Goal: Information Seeking & Learning: Learn about a topic

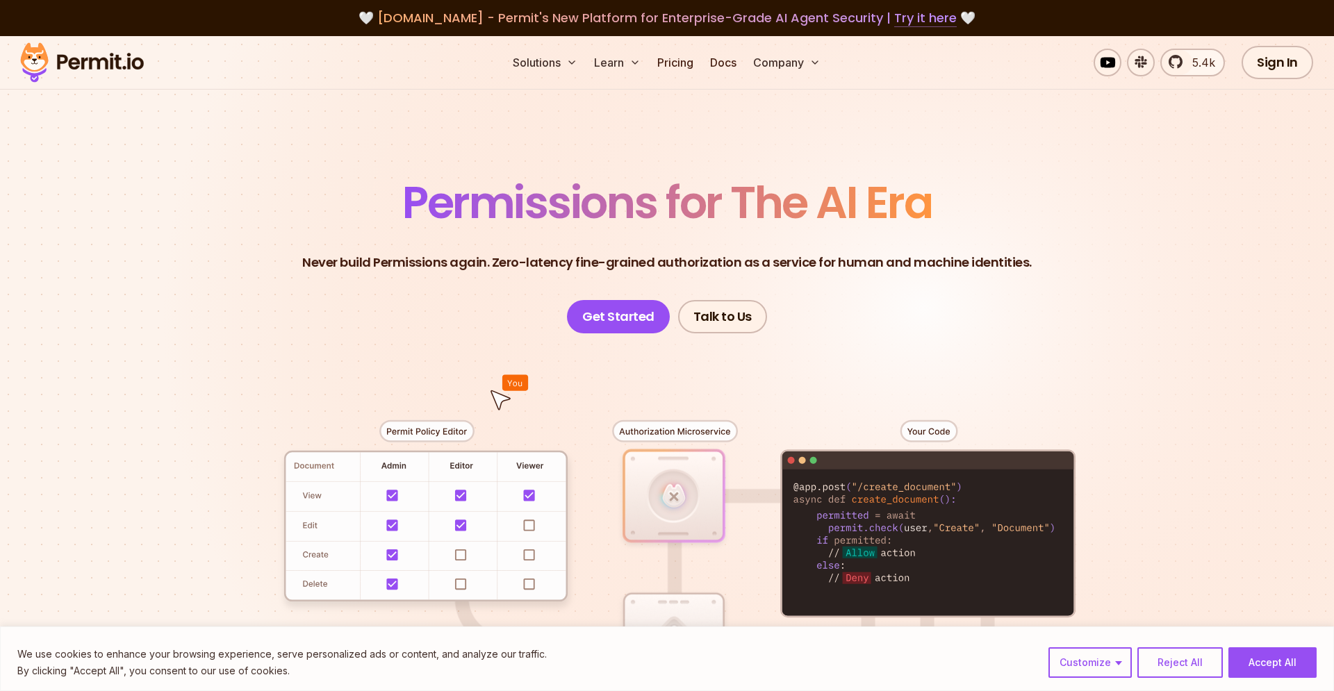
drag, startPoint x: 937, startPoint y: 28, endPoint x: 917, endPoint y: 22, distance: 20.9
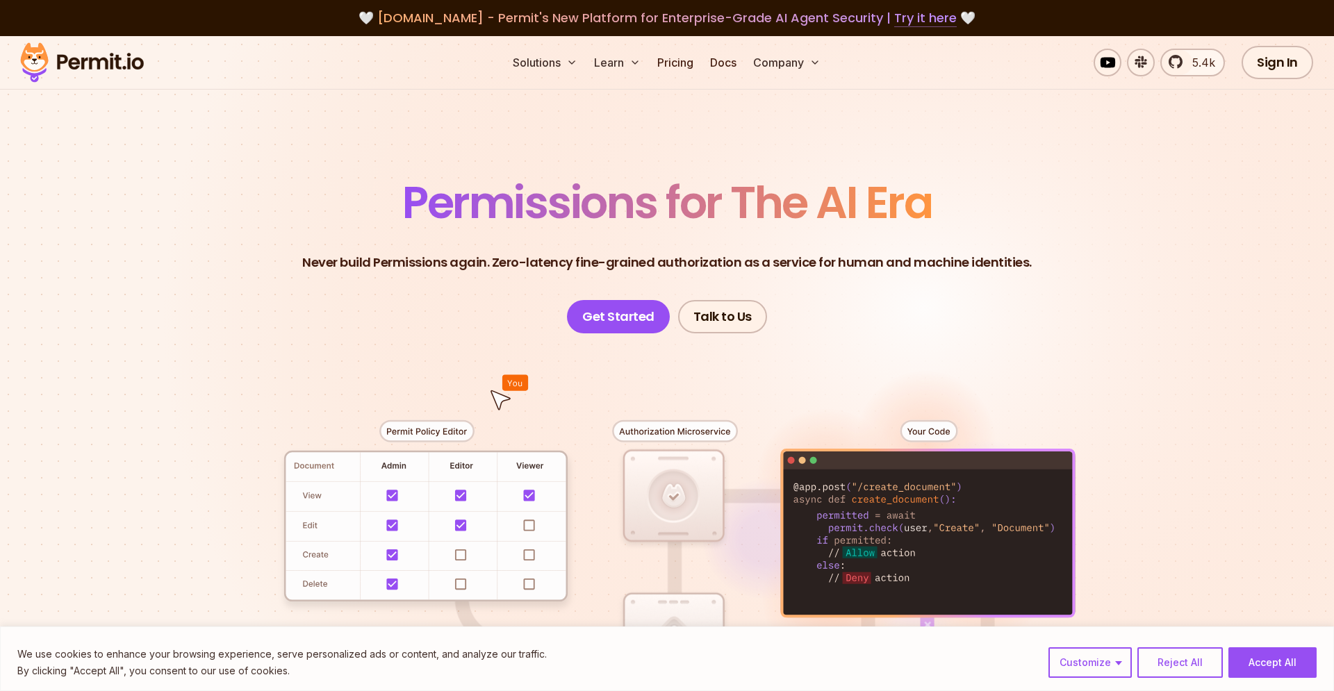
click at [931, 24] on link "Try it here" at bounding box center [925, 18] width 63 height 18
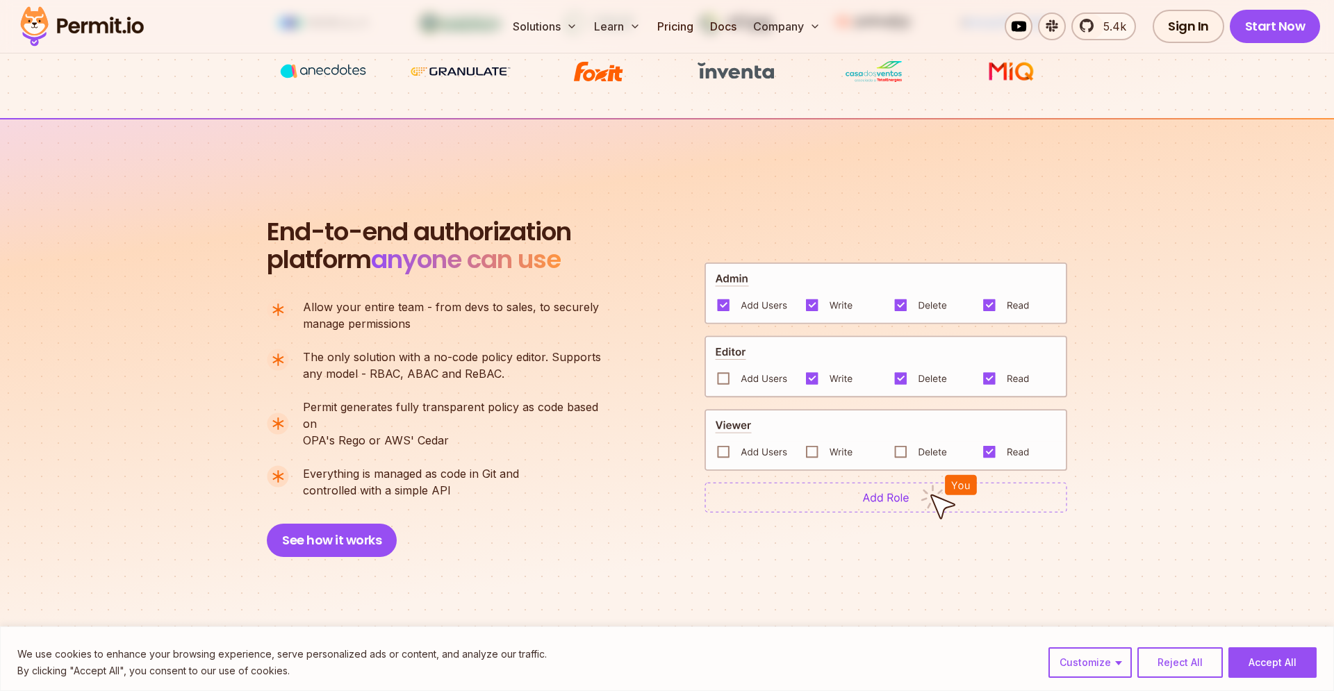
scroll to position [863, 0]
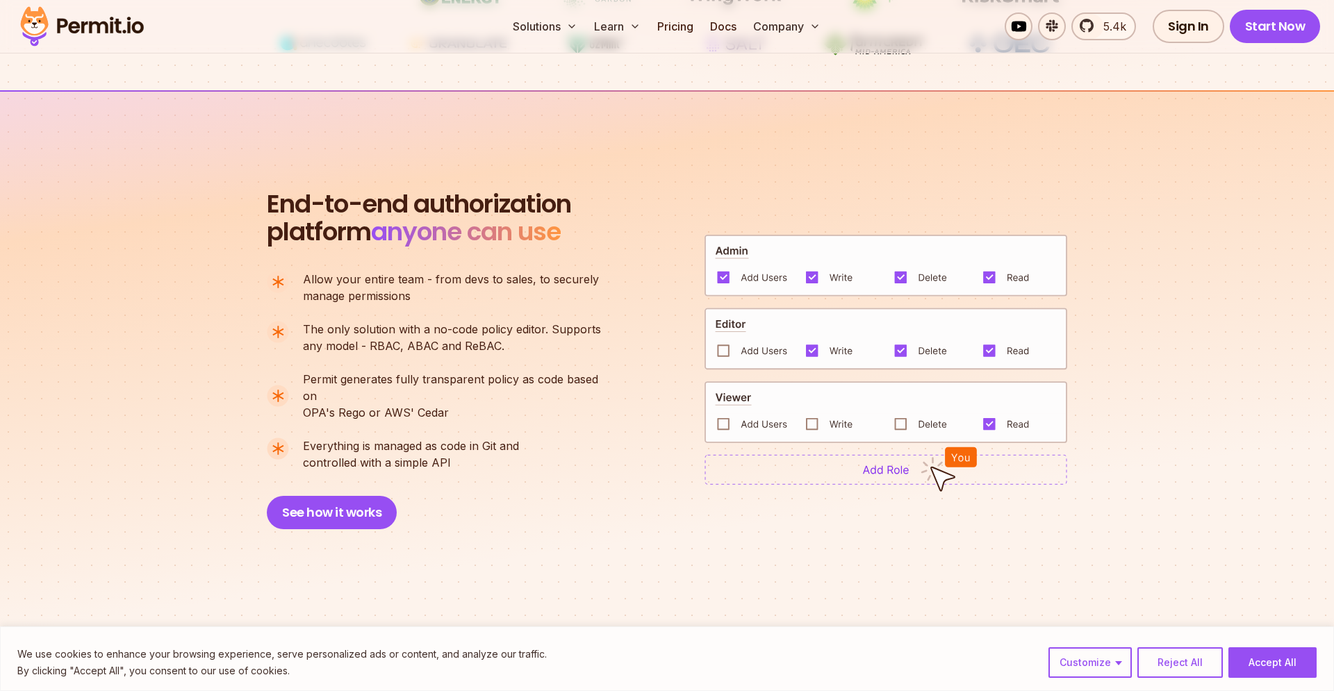
drag, startPoint x: 257, startPoint y: 268, endPoint x: 643, endPoint y: 514, distance: 458.0
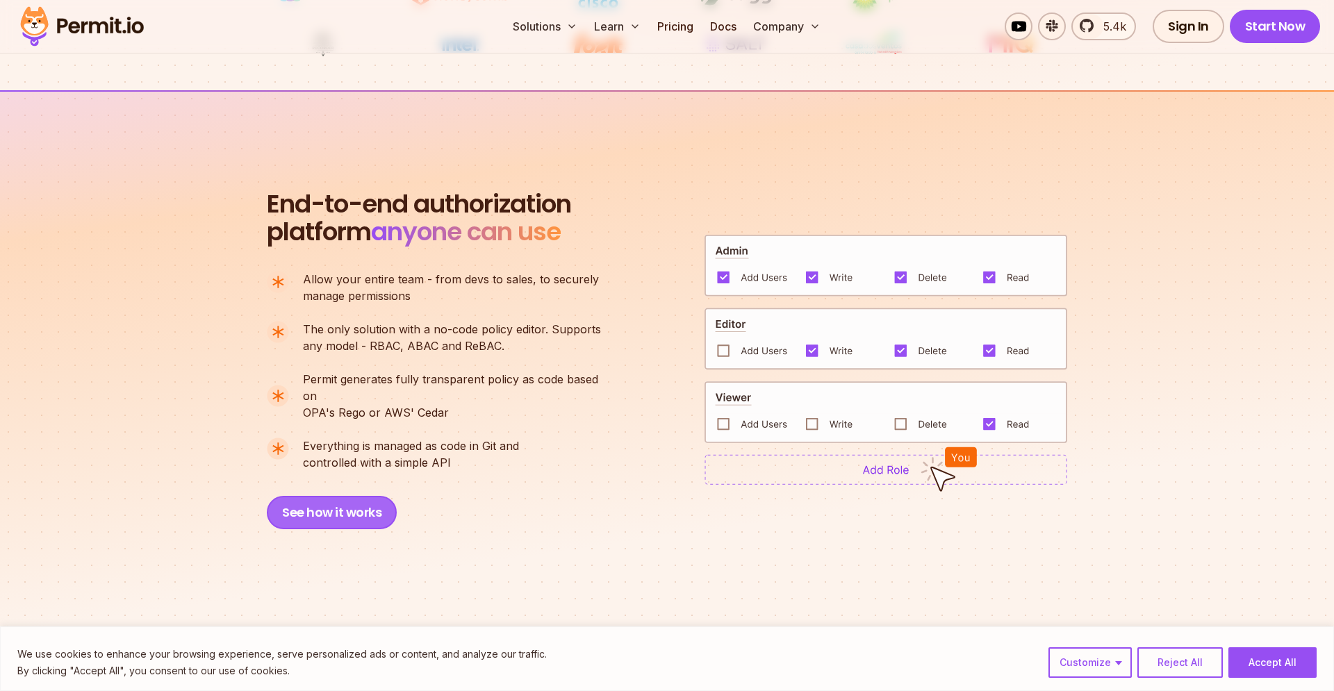
click at [364, 507] on button "See how it works" at bounding box center [332, 512] width 130 height 33
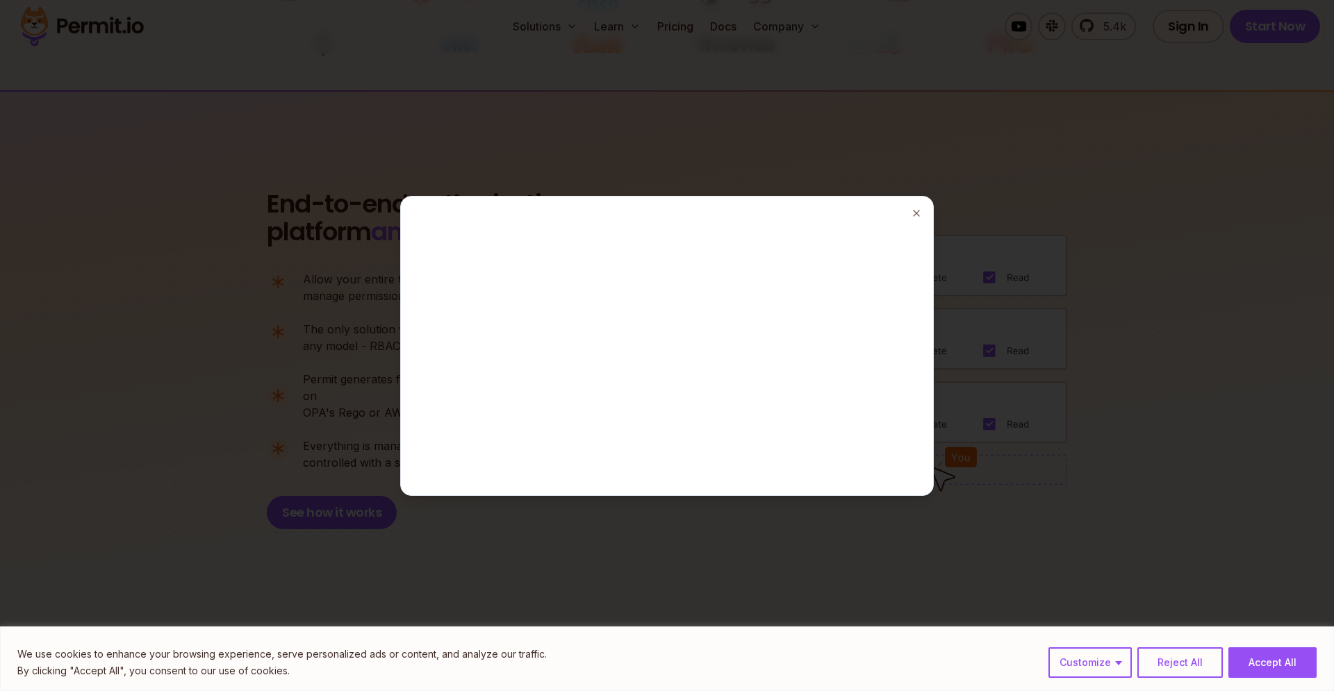
click at [1299, 666] on div at bounding box center [667, 345] width 1334 height 691
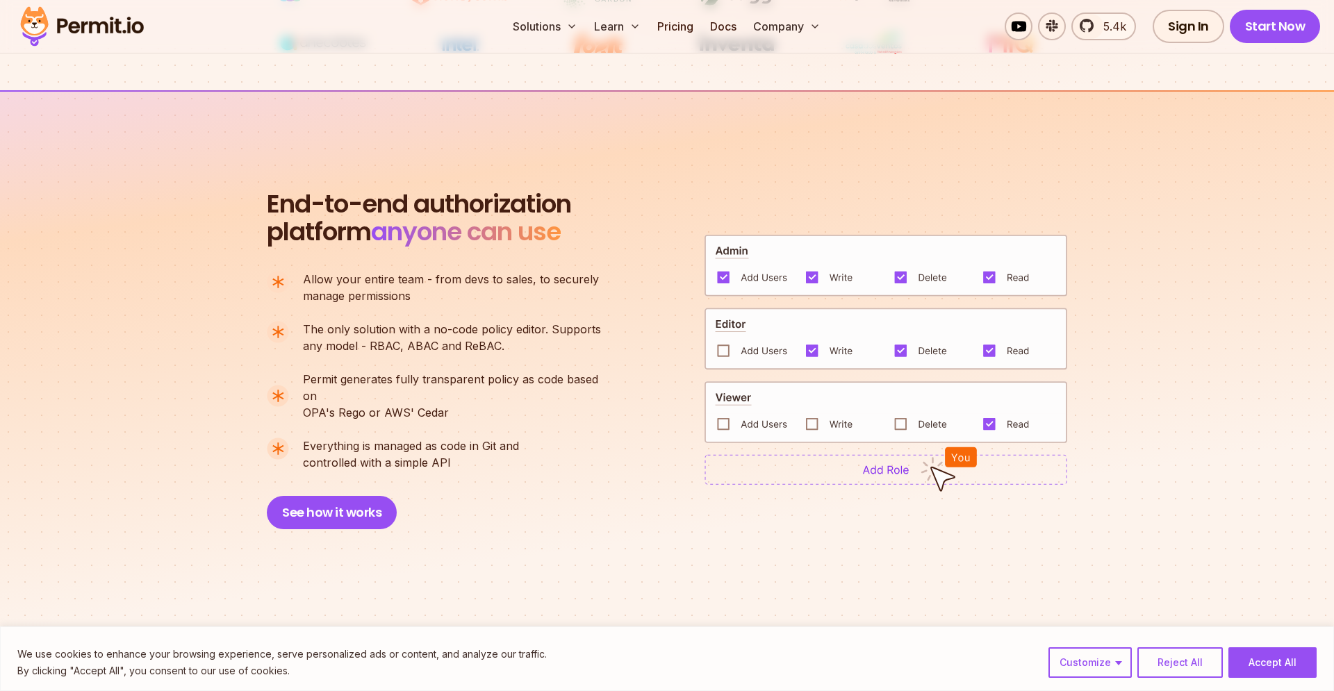
drag, startPoint x: 326, startPoint y: 488, endPoint x: 550, endPoint y: 477, distance: 224.0
click at [327, 496] on button "See how it works" at bounding box center [332, 512] width 130 height 33
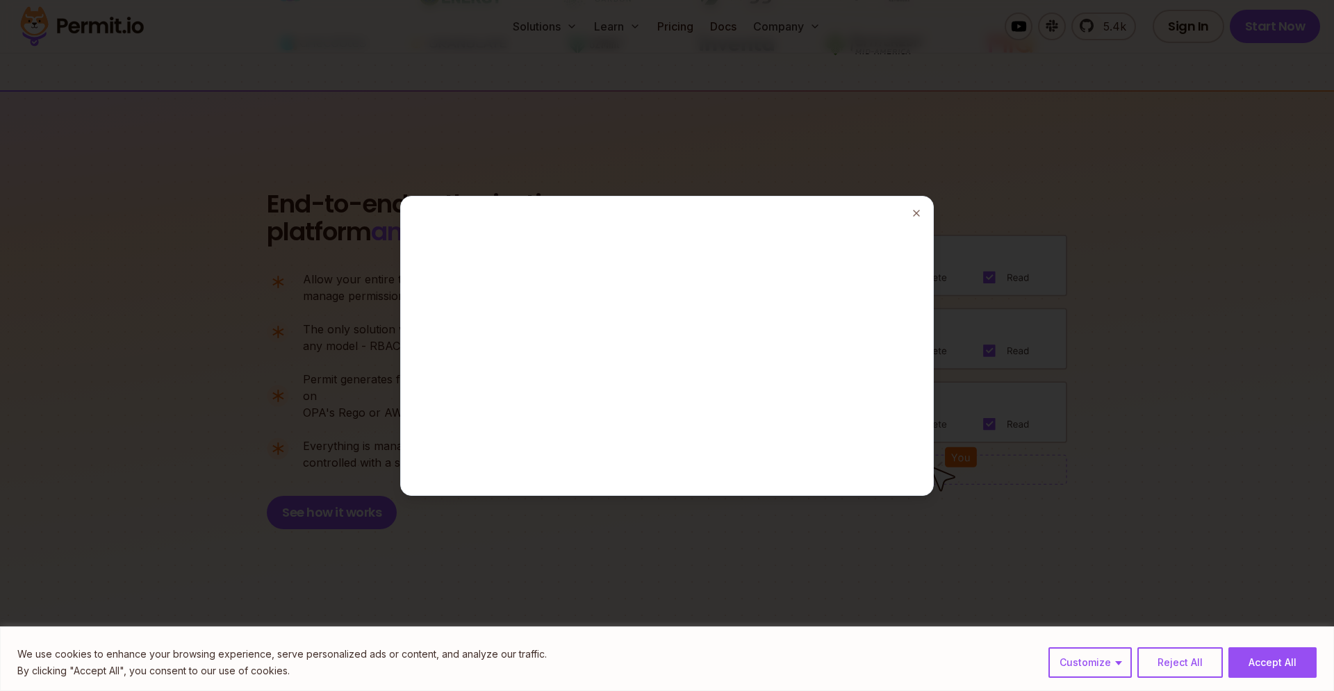
click at [1270, 673] on div at bounding box center [667, 345] width 1334 height 691
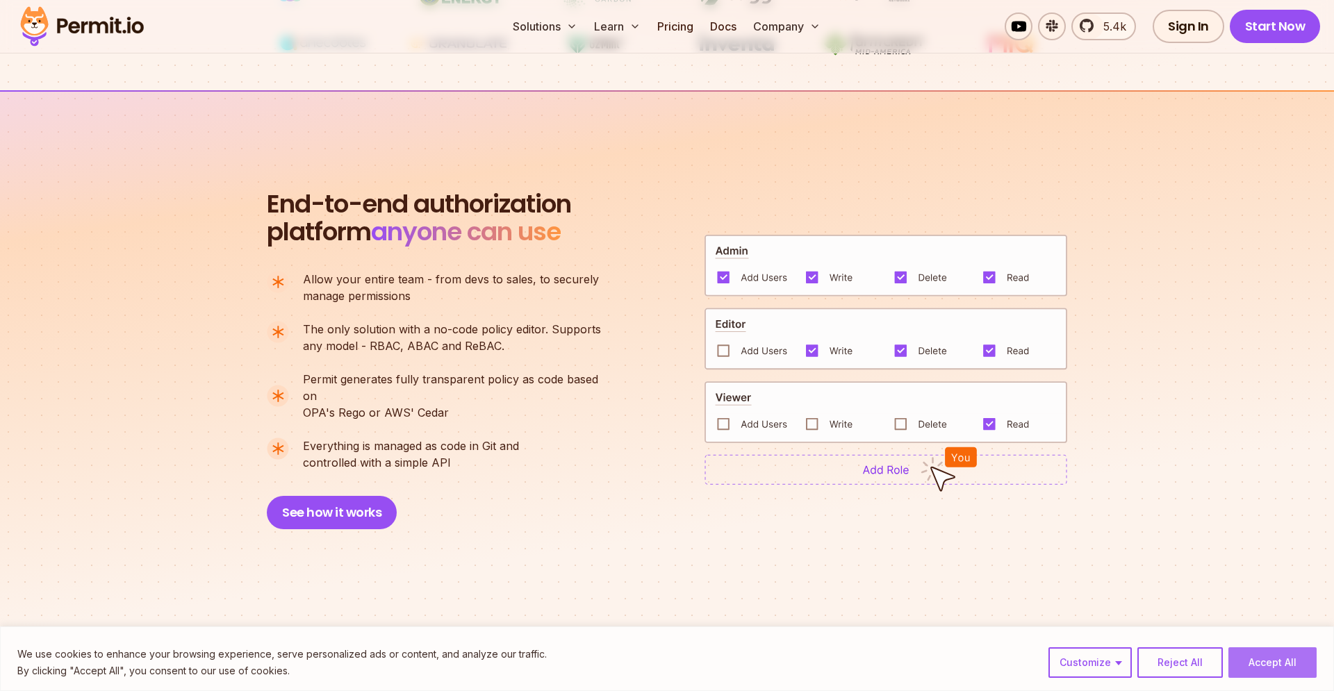
click at [1258, 665] on button "Accept All" at bounding box center [1273, 663] width 88 height 31
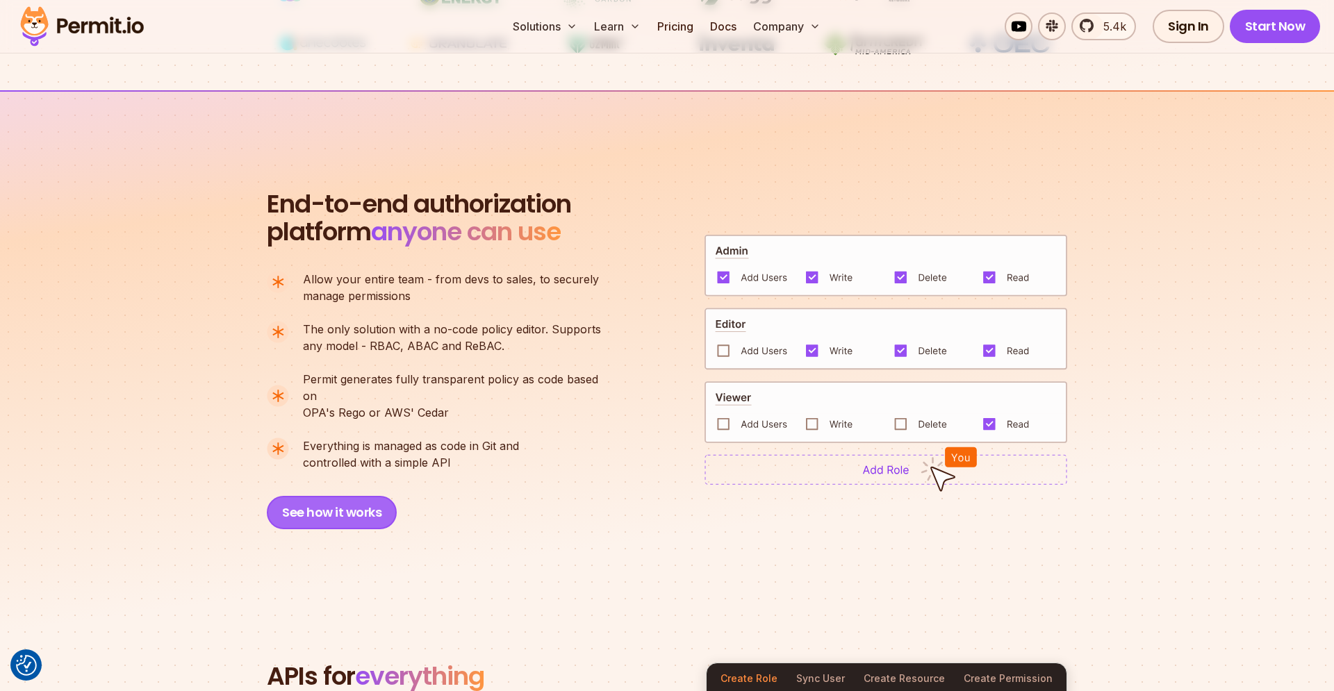
click at [356, 500] on button "See how it works" at bounding box center [332, 512] width 130 height 33
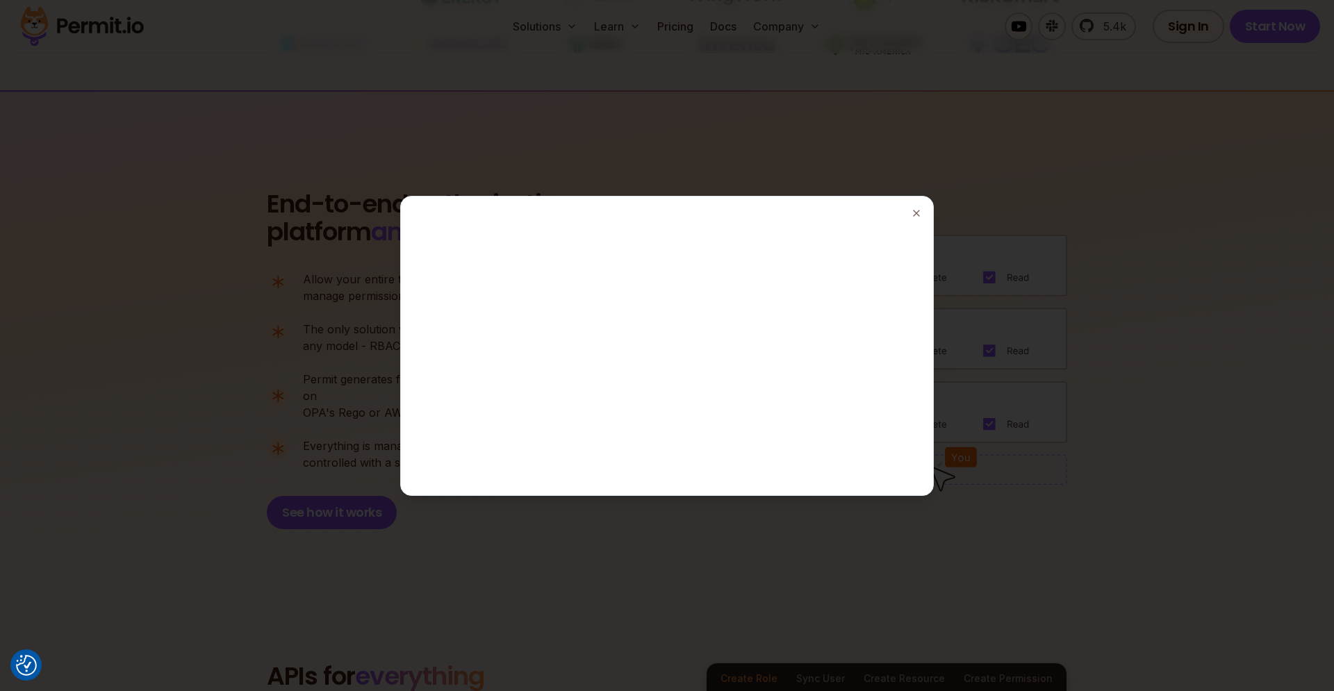
click at [808, 144] on div at bounding box center [667, 345] width 1334 height 691
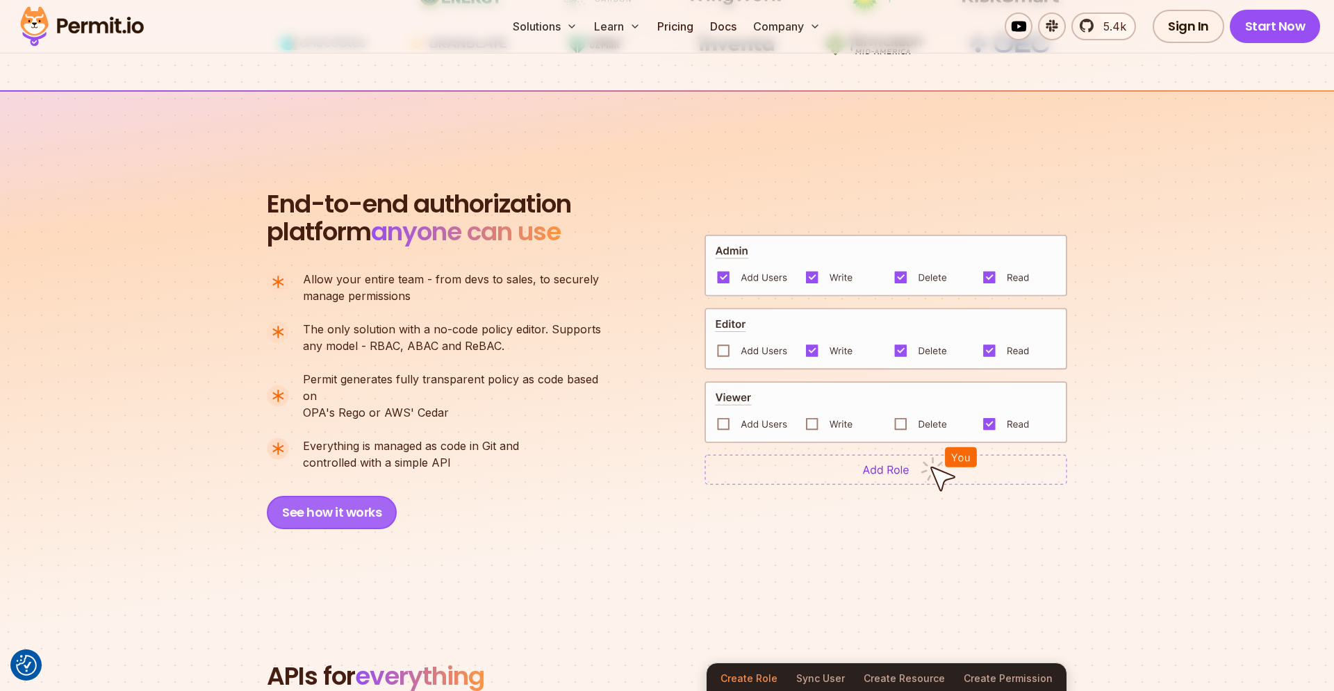
click at [352, 504] on button "See how it works" at bounding box center [332, 512] width 130 height 33
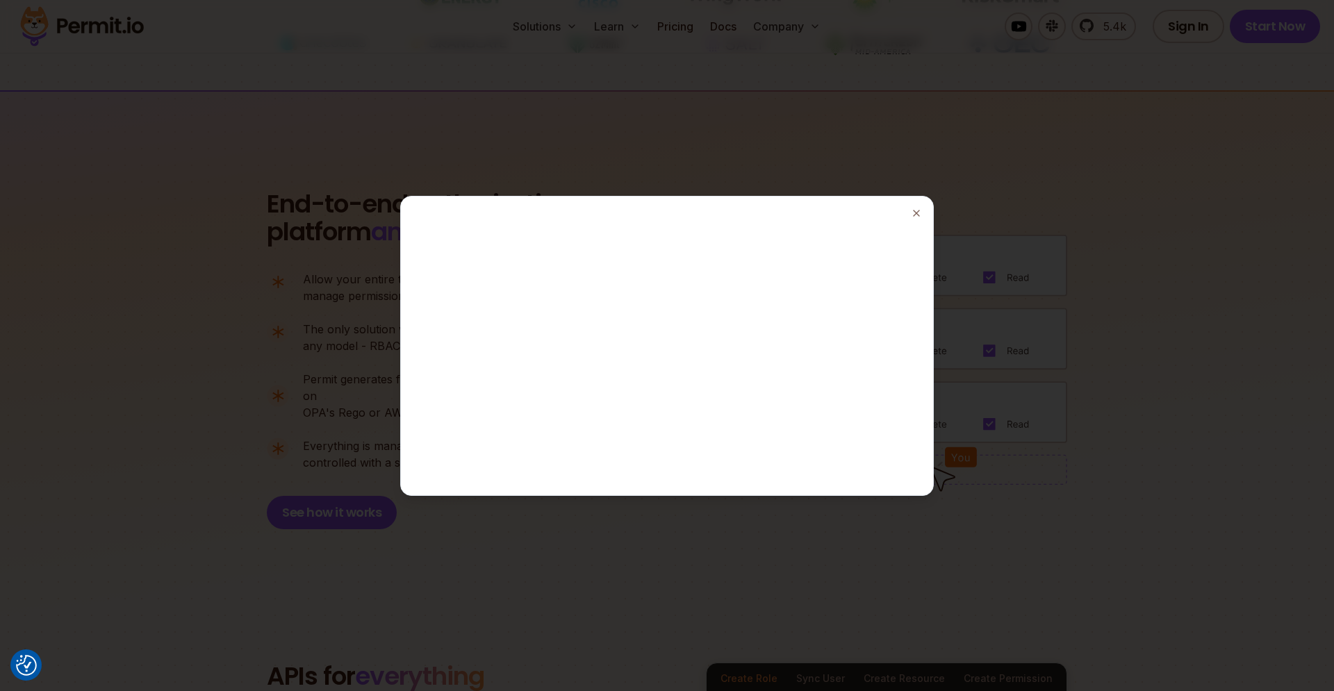
click at [800, 140] on div at bounding box center [667, 345] width 1334 height 691
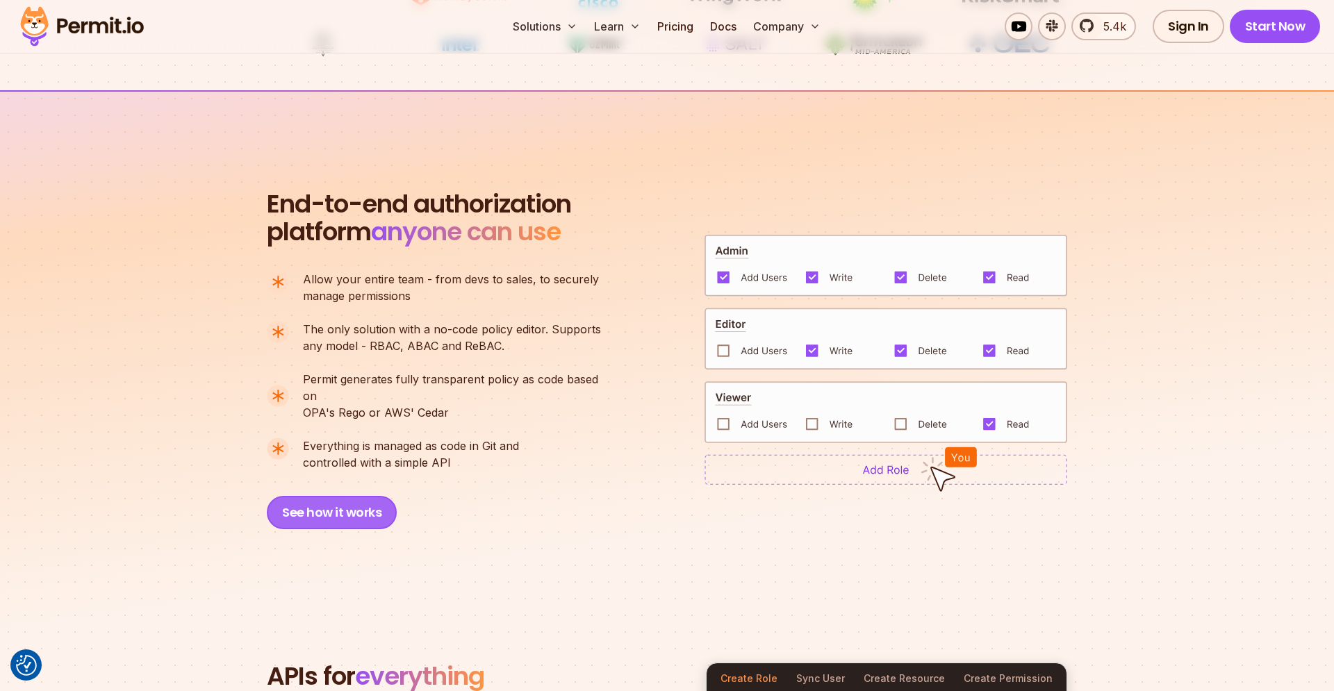
click at [331, 508] on button "See how it works" at bounding box center [332, 512] width 130 height 33
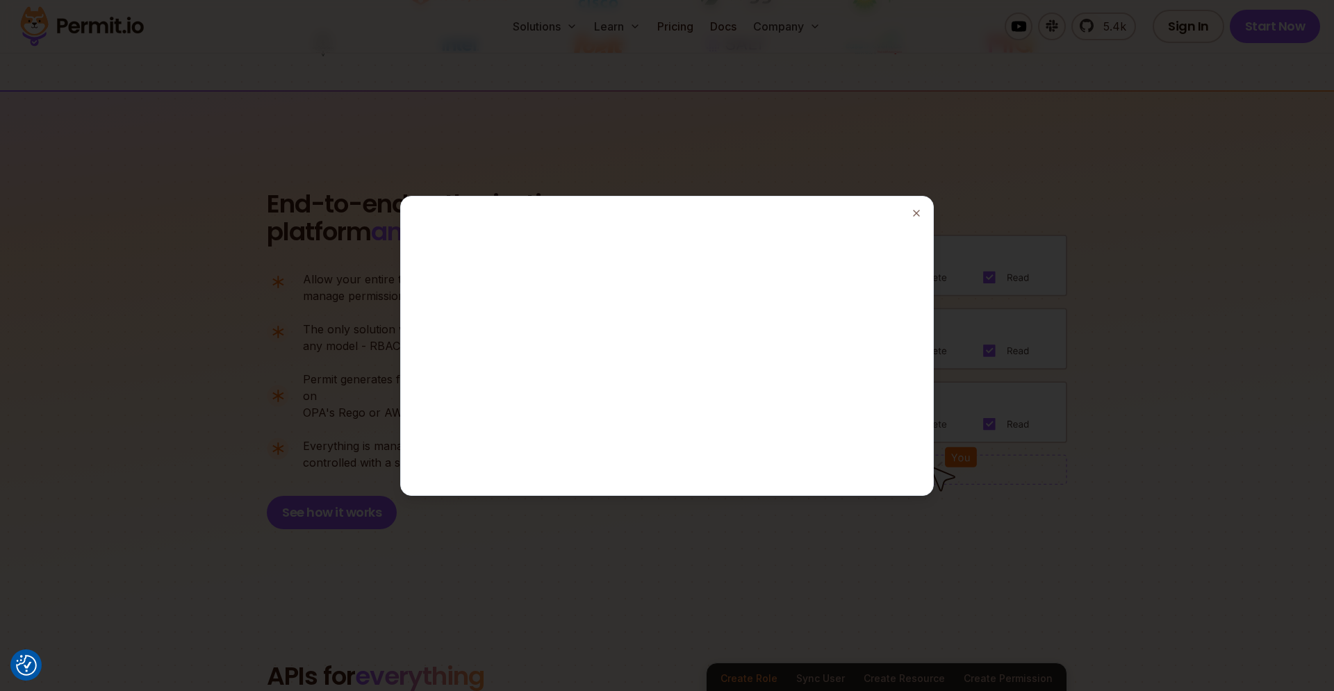
click at [573, 83] on div at bounding box center [667, 345] width 1334 height 691
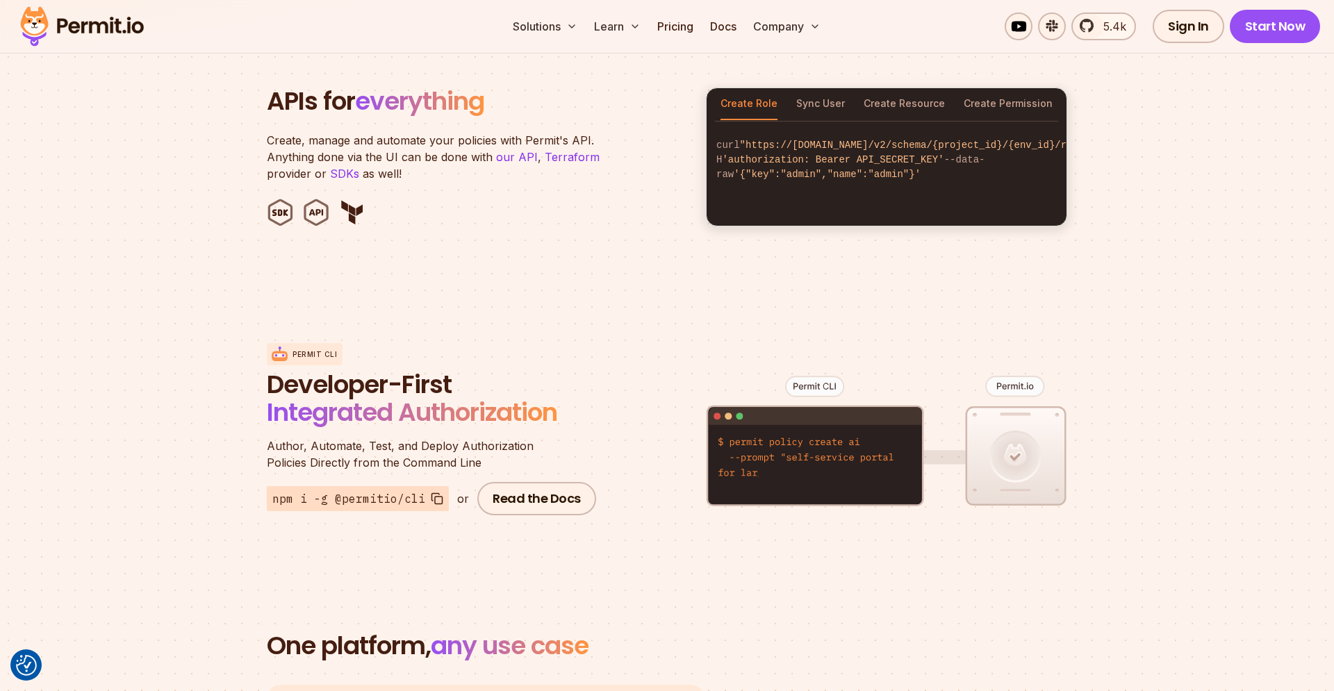
scroll to position [1151, 0]
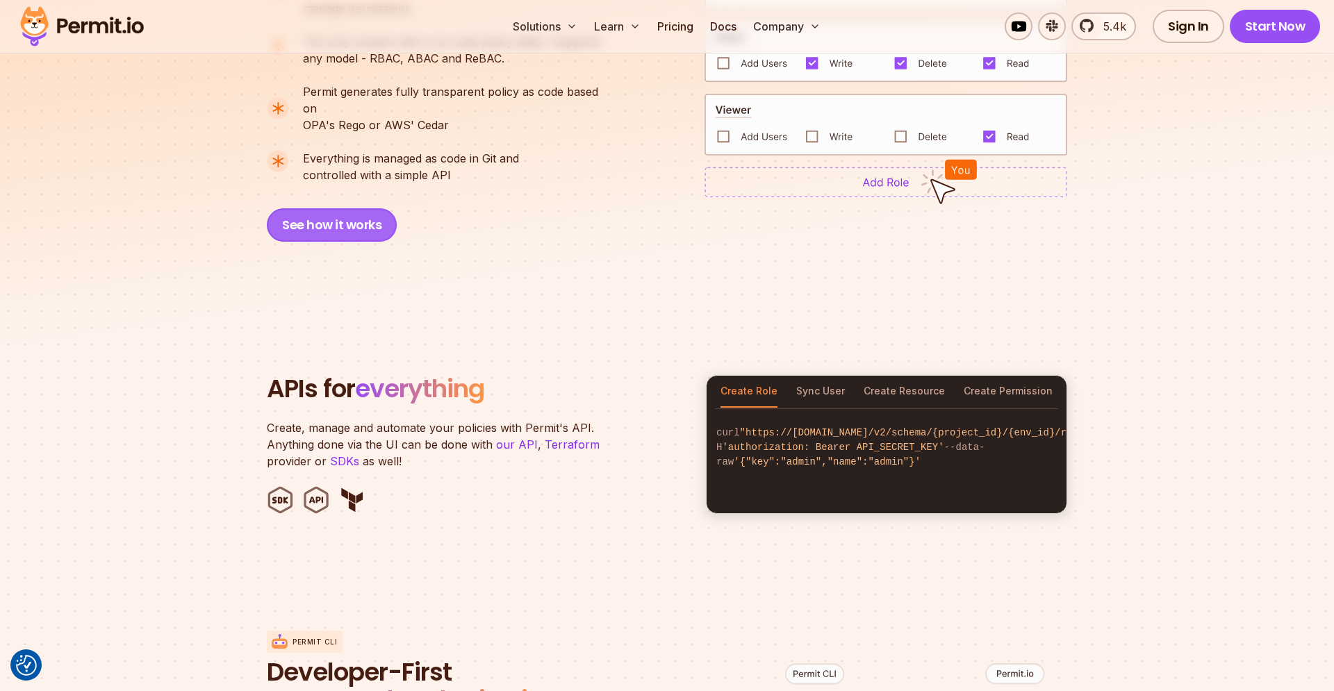
click at [340, 208] on button "See how it works" at bounding box center [332, 224] width 130 height 33
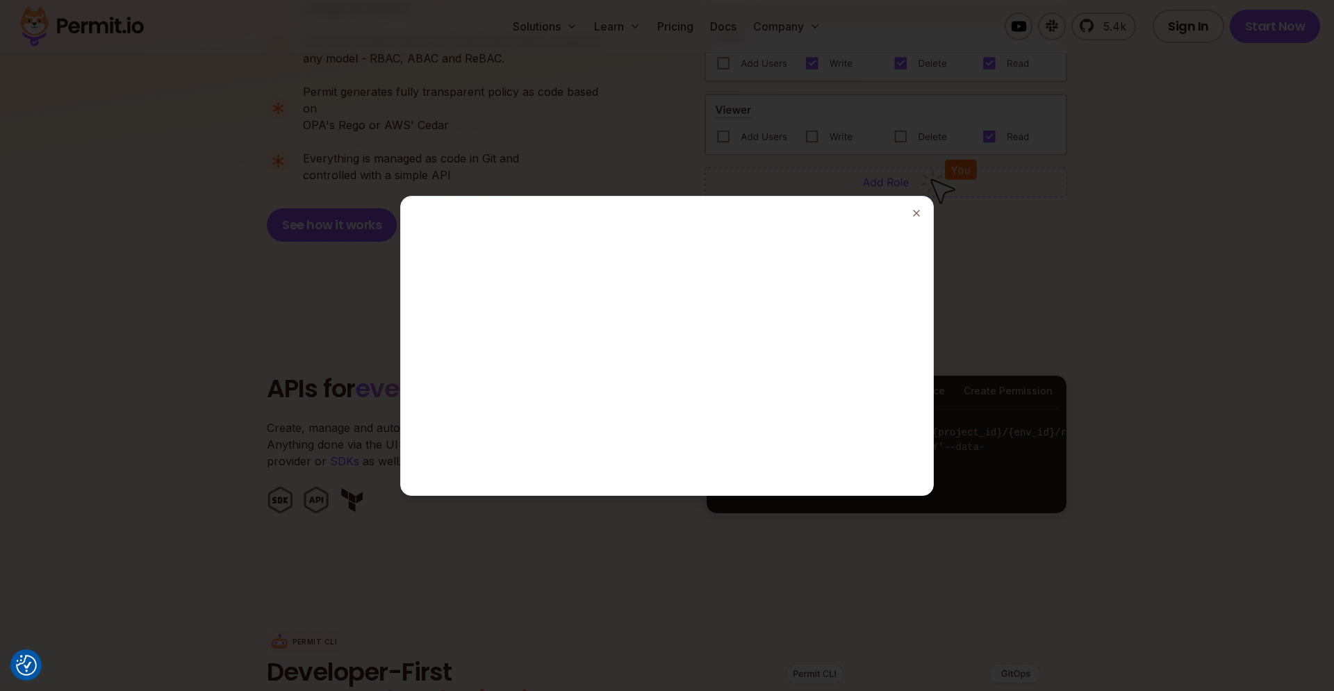
click at [1085, 463] on div at bounding box center [667, 345] width 1334 height 691
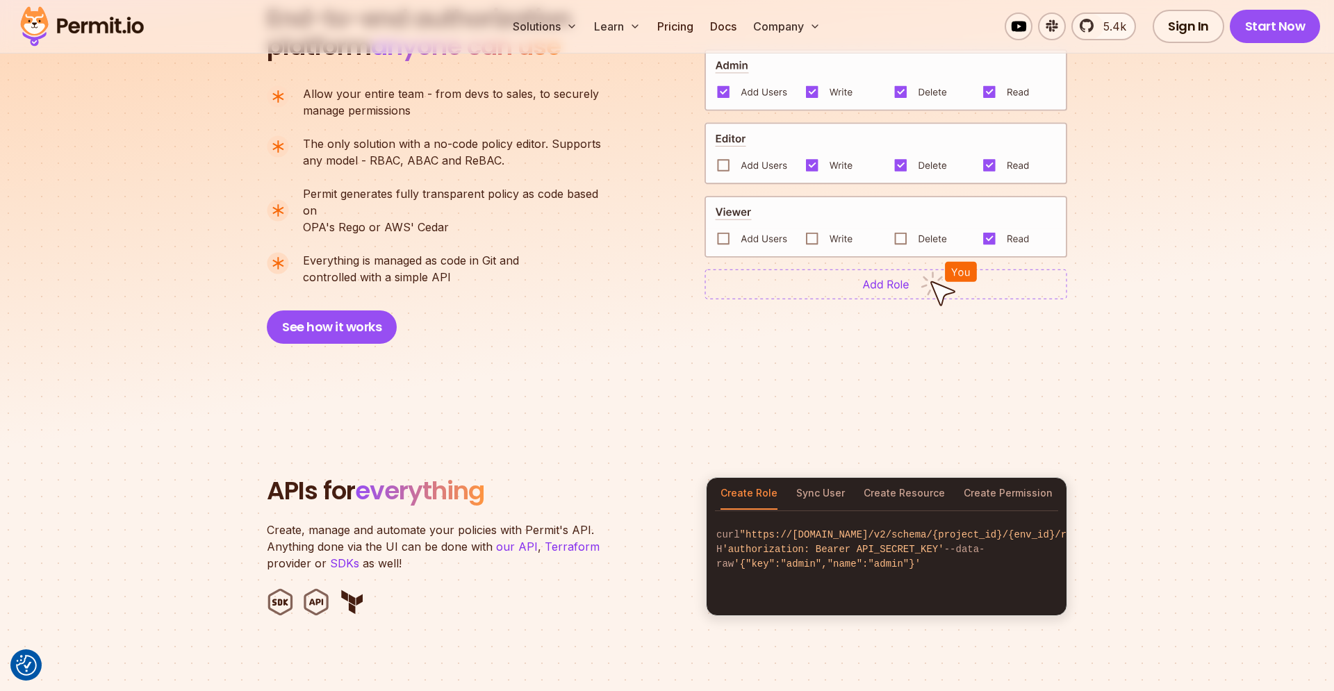
scroll to position [959, 0]
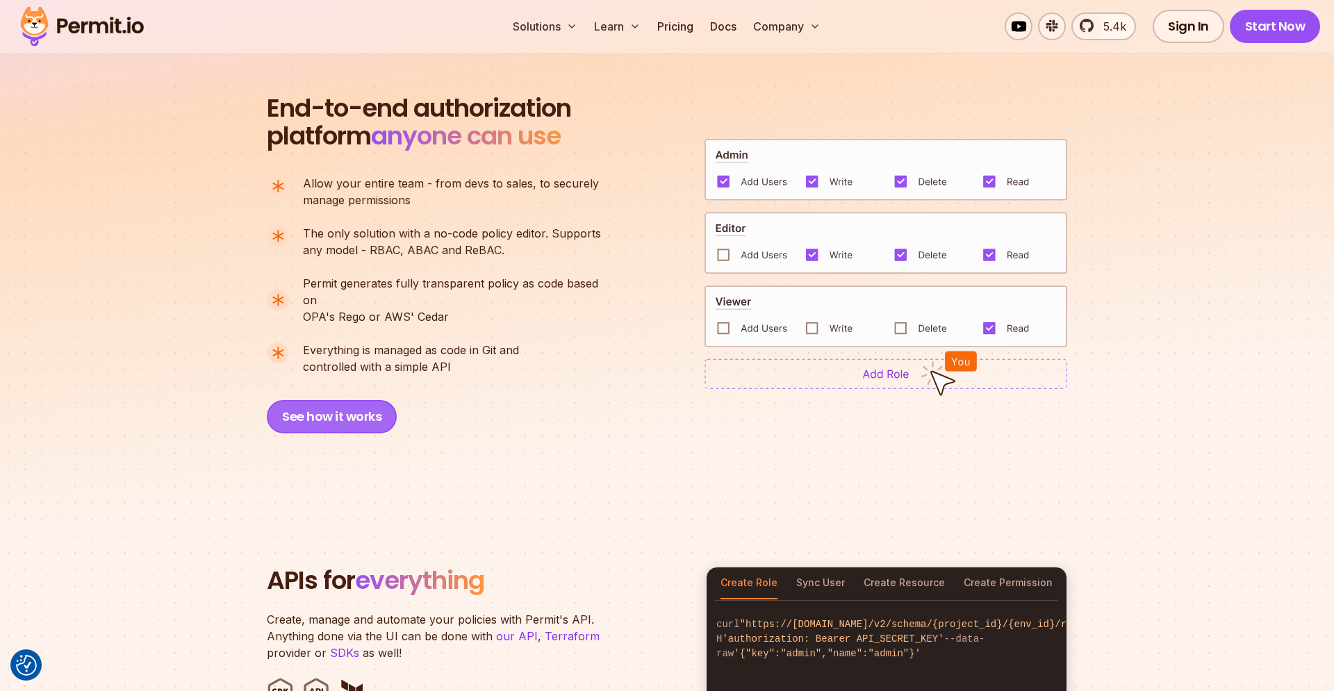
click at [304, 400] on button "See how it works" at bounding box center [332, 416] width 130 height 33
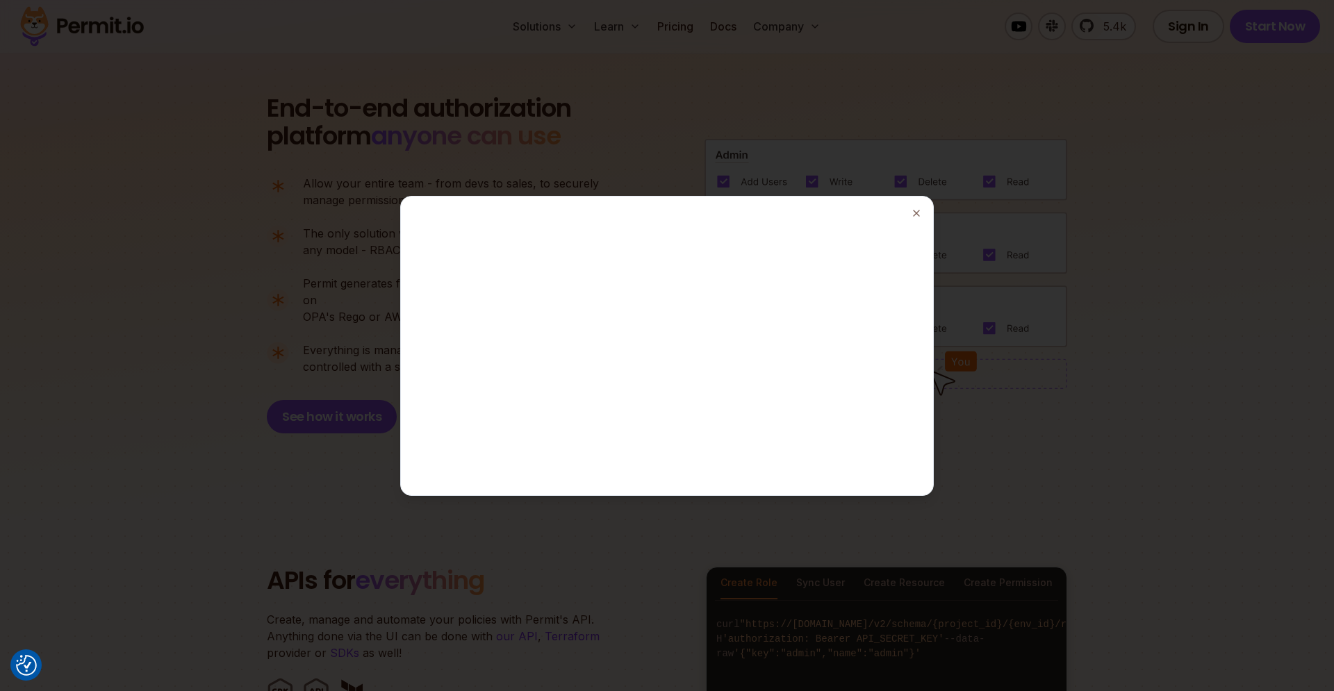
click at [174, 399] on div at bounding box center [667, 345] width 1334 height 691
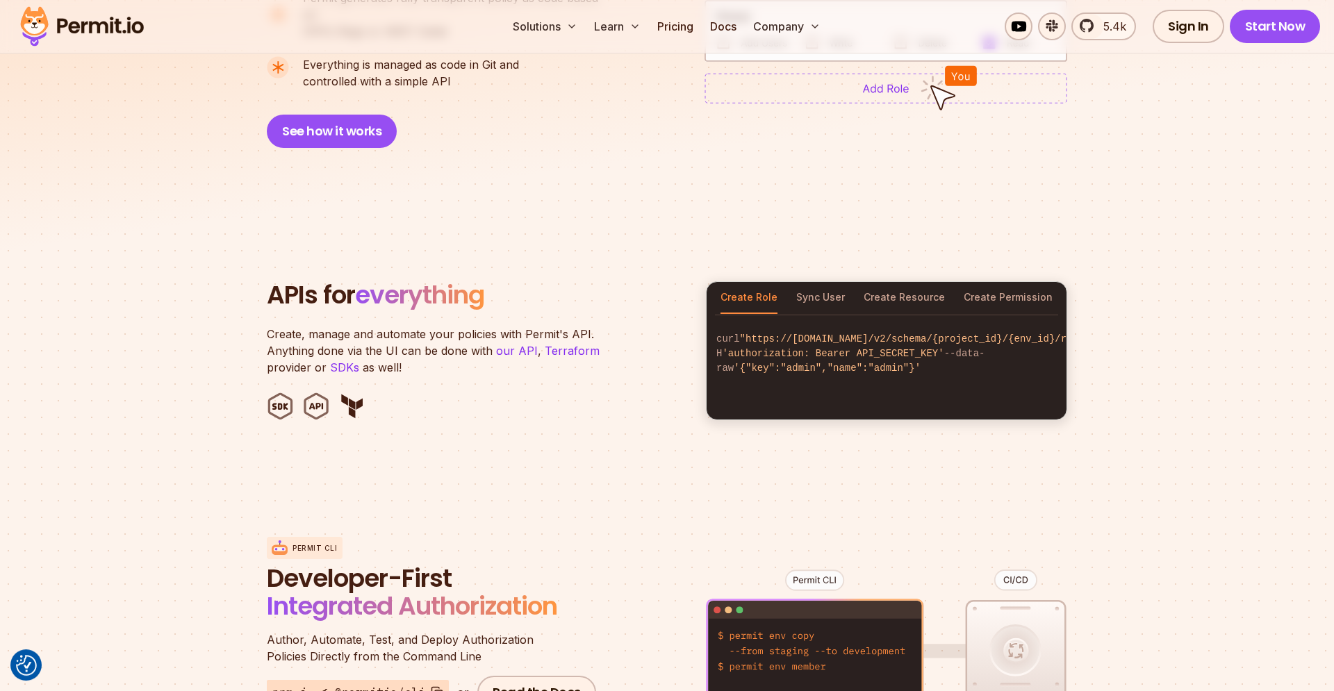
scroll to position [1247, 0]
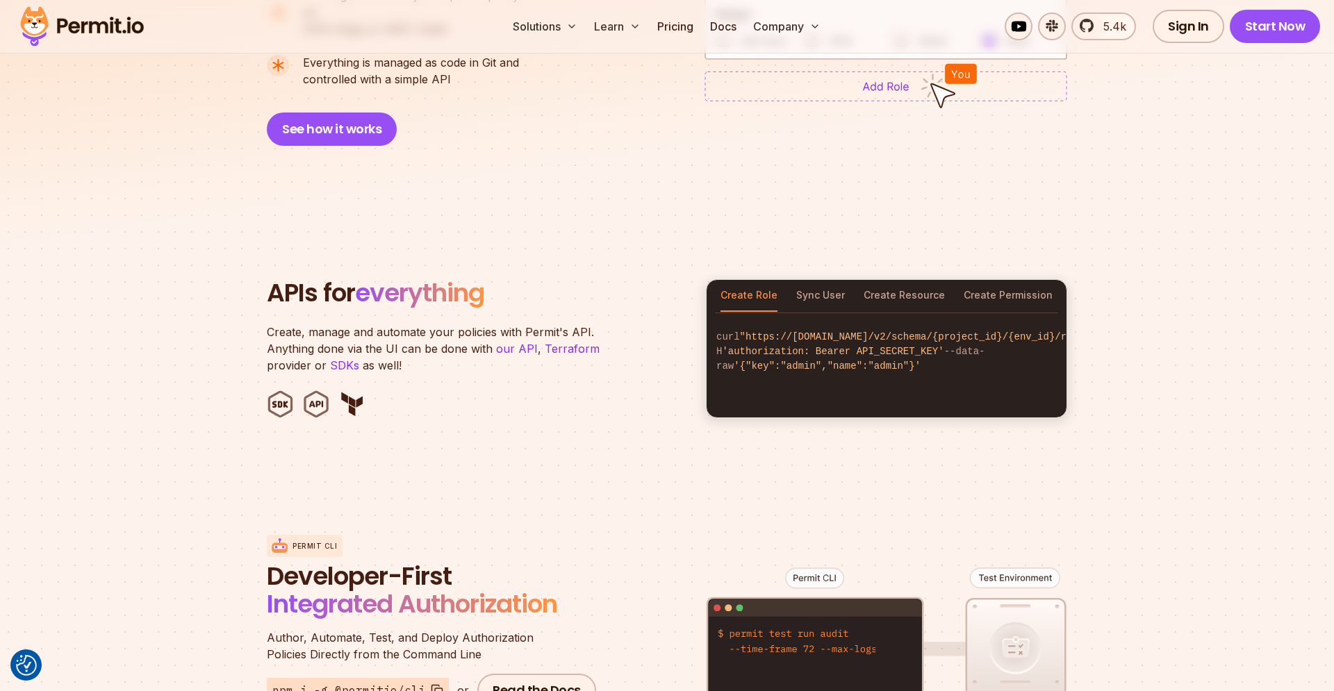
click at [156, 354] on section "APIs for everything Create, manage and automate your policies with Permit's API…" at bounding box center [667, 349] width 1334 height 272
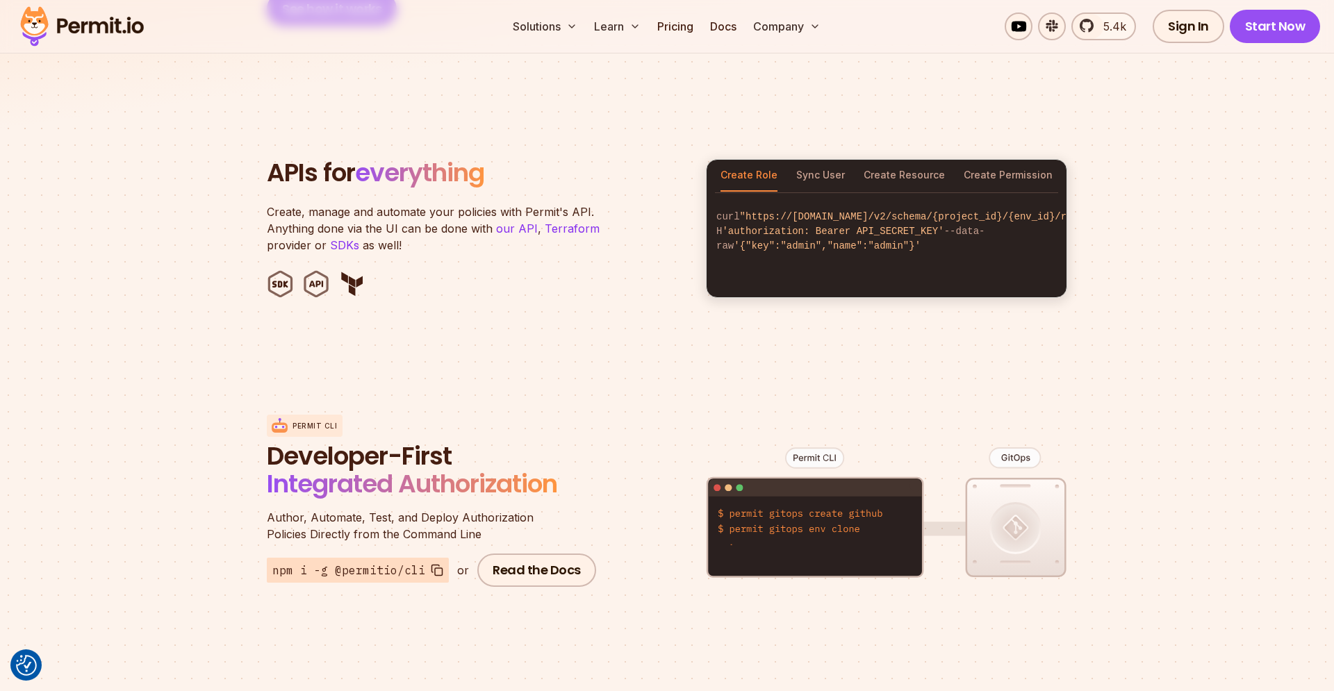
scroll to position [1342, 0]
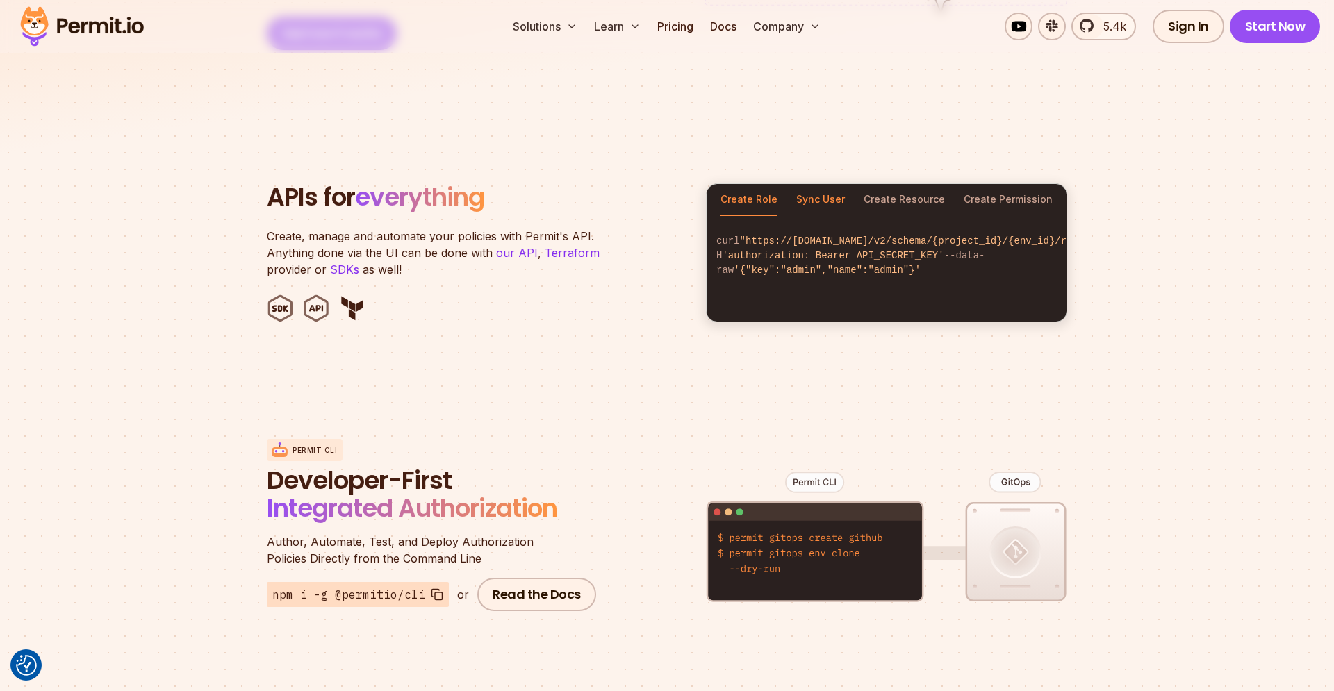
click at [832, 192] on button "Sync User" at bounding box center [820, 200] width 49 height 32
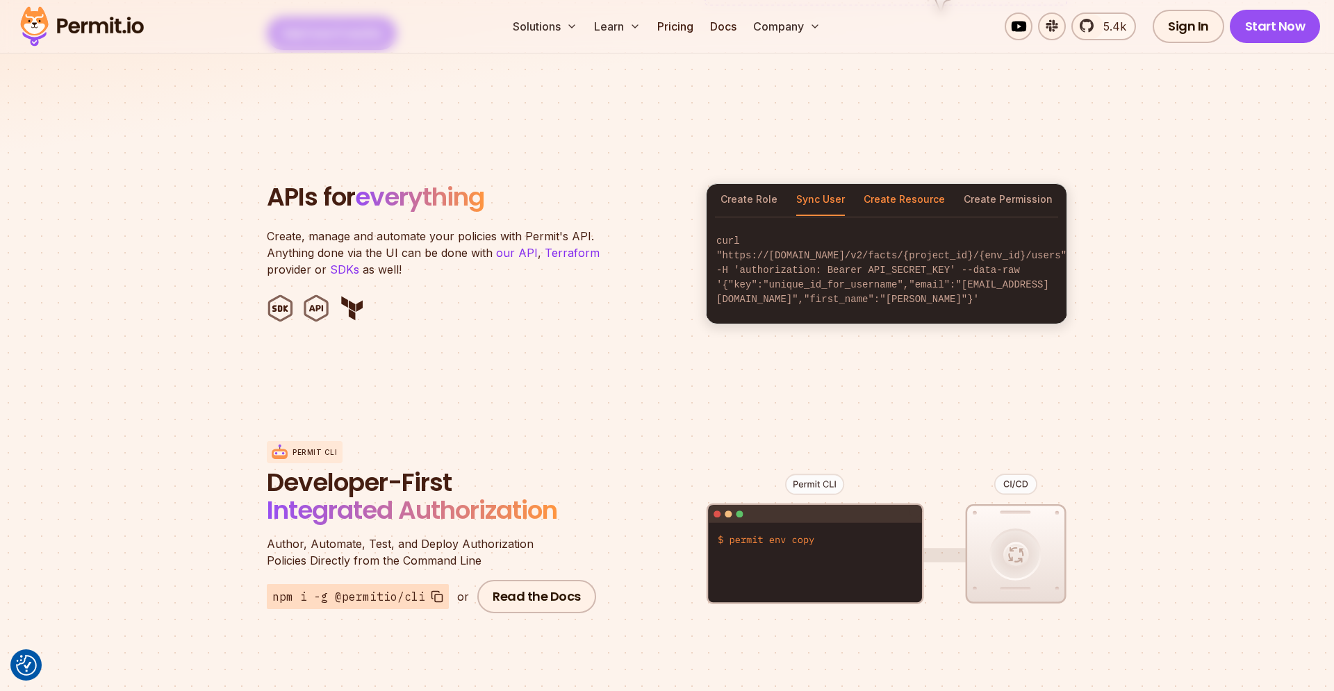
click at [880, 184] on button "Create Resource" at bounding box center [904, 200] width 81 height 32
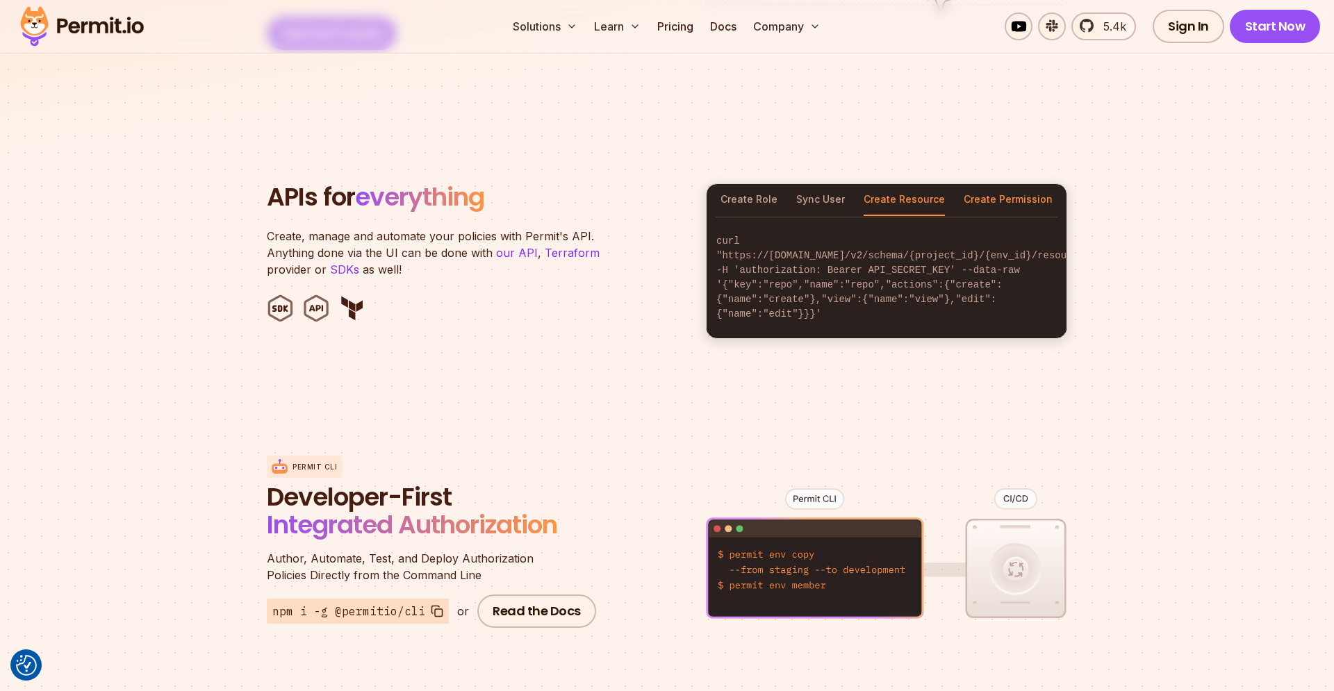
click at [1019, 184] on button "Create Permission" at bounding box center [1008, 200] width 89 height 32
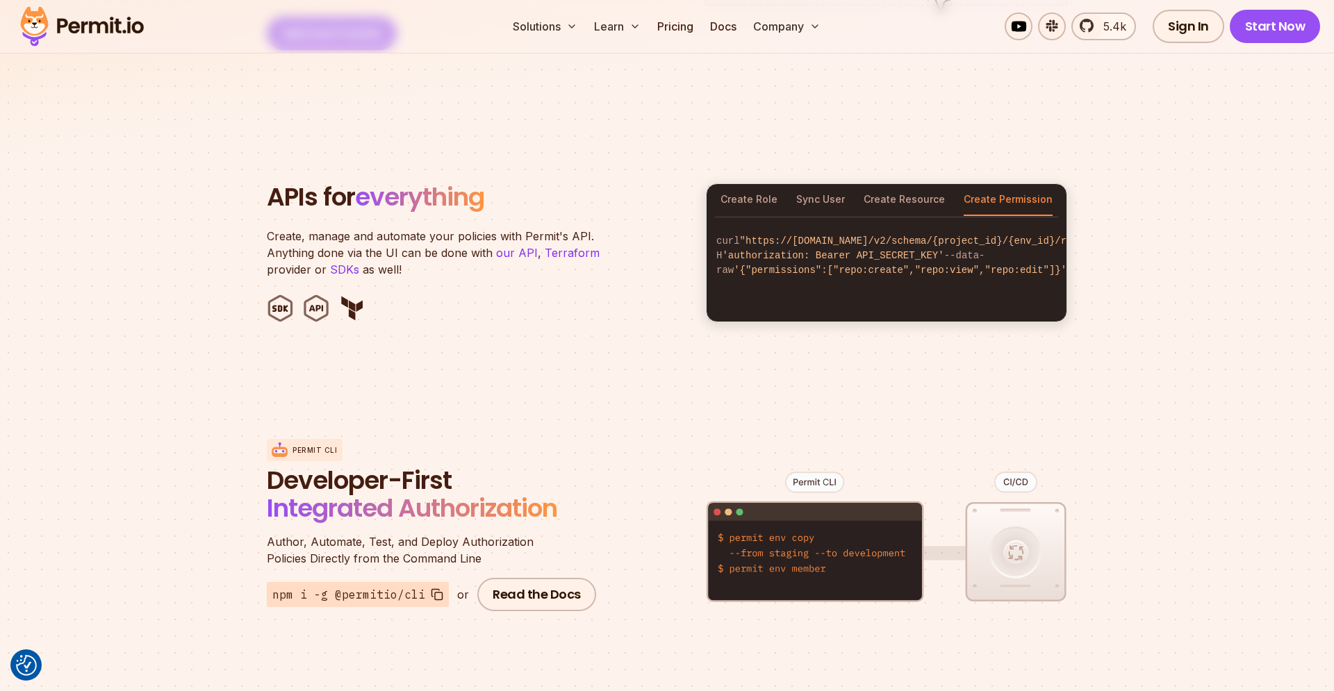
click at [567, 183] on h2 "APIs for everything" at bounding box center [478, 197] width 422 height 28
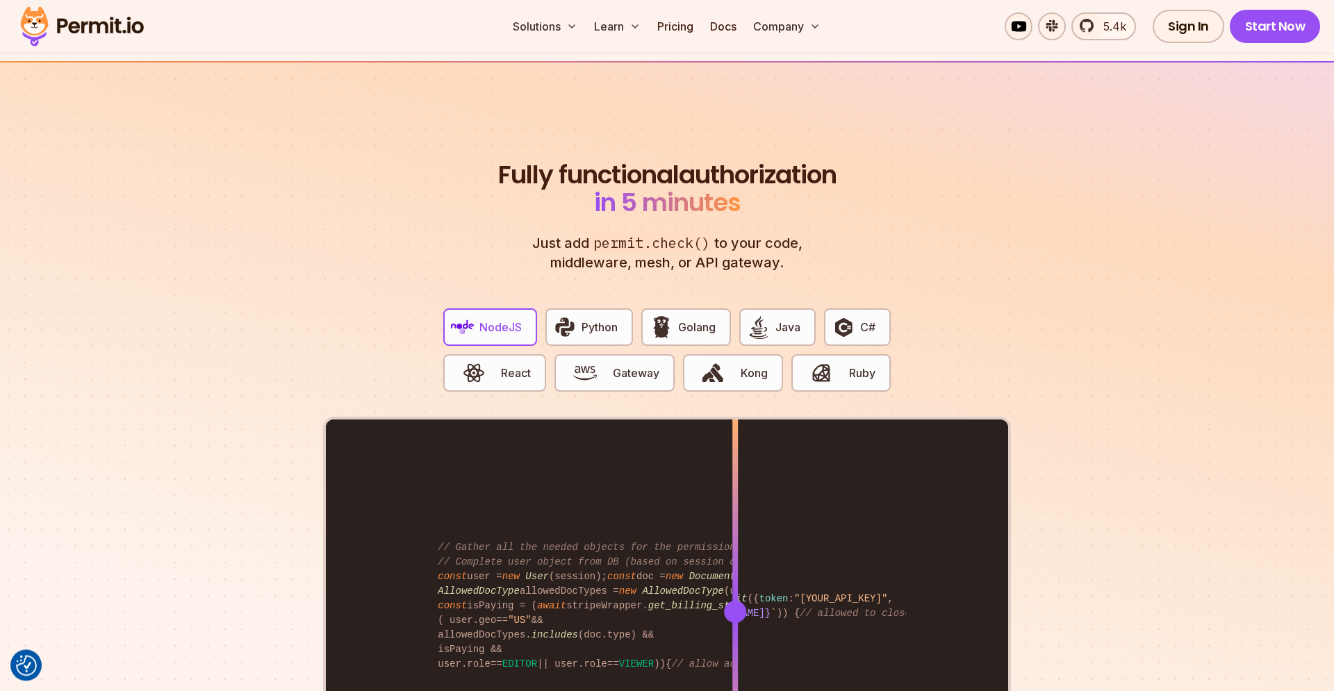
scroll to position [2589, 0]
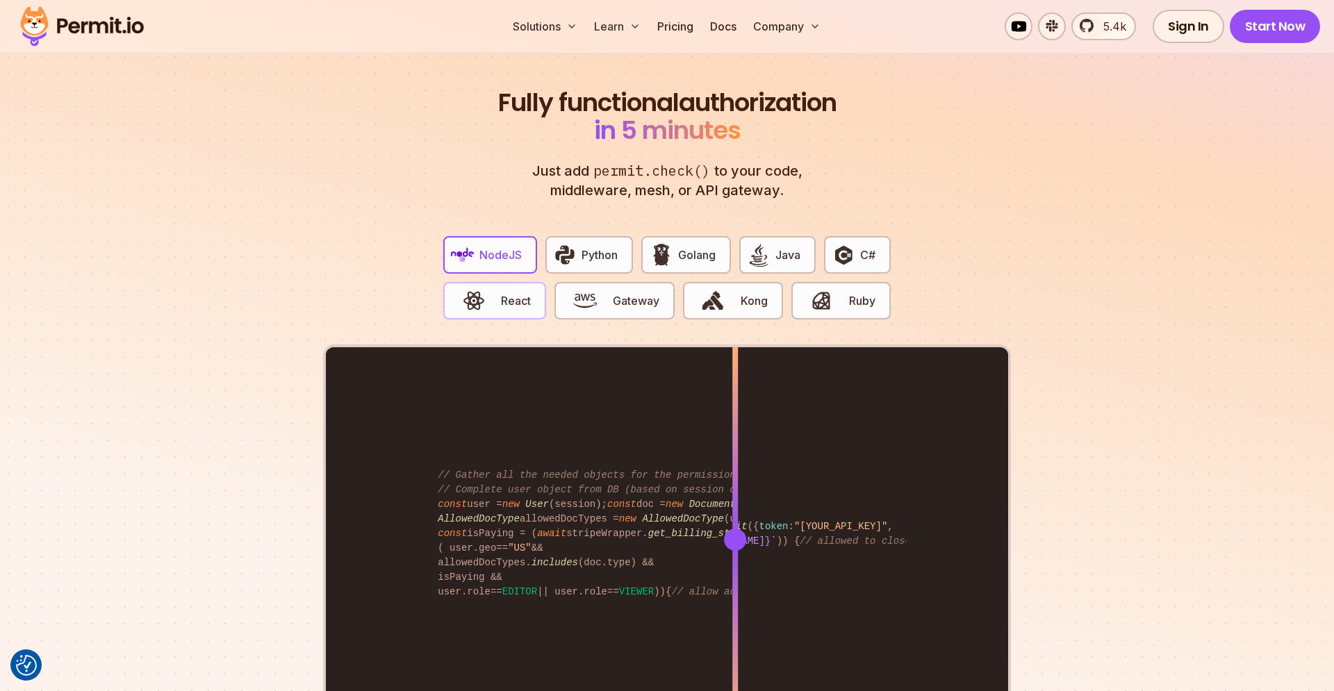
click at [491, 289] on span "button" at bounding box center [473, 301] width 47 height 24
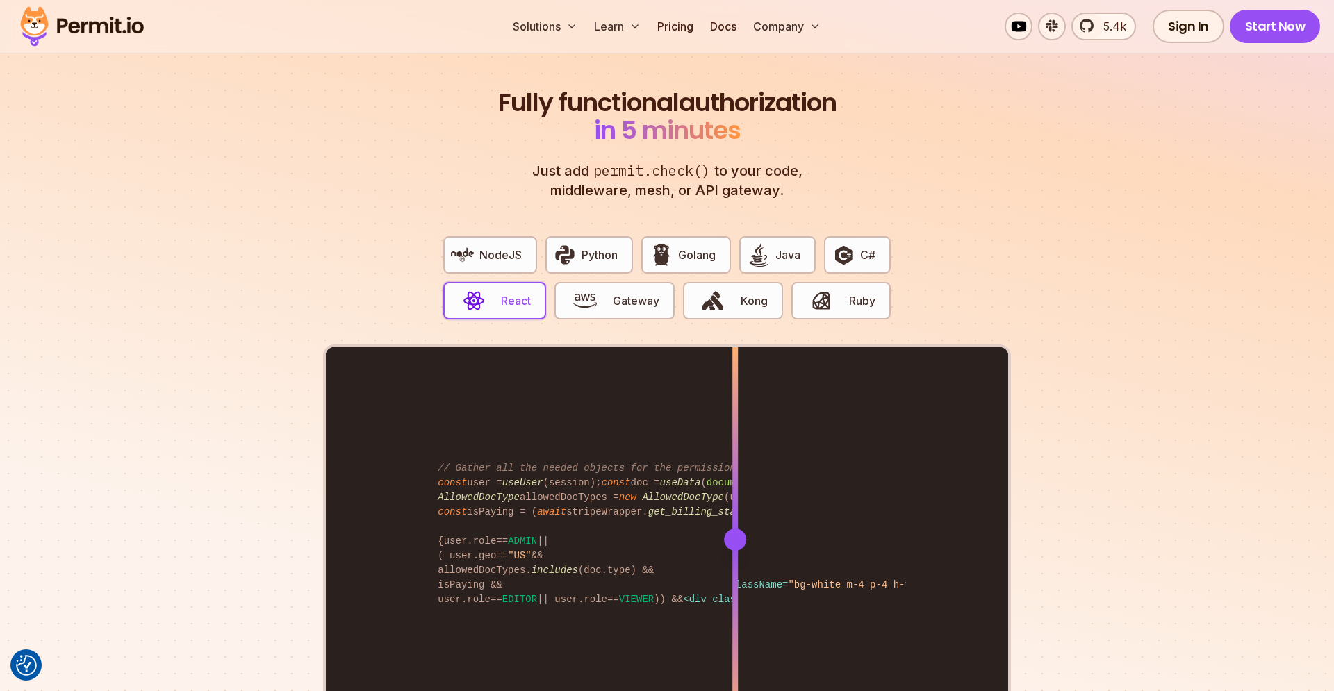
scroll to position [2781, 0]
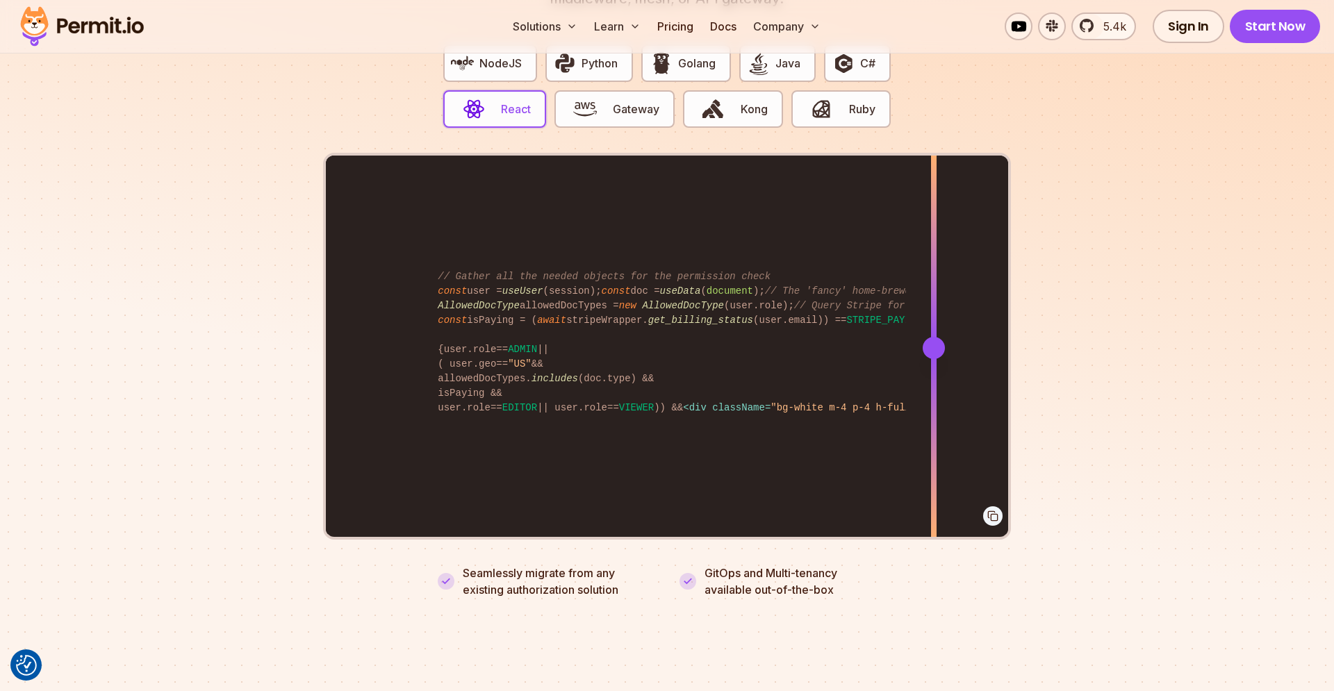
drag, startPoint x: 737, startPoint y: 334, endPoint x: 934, endPoint y: 372, distance: 200.2
click at [934, 372] on div at bounding box center [934, 348] width 6 height 384
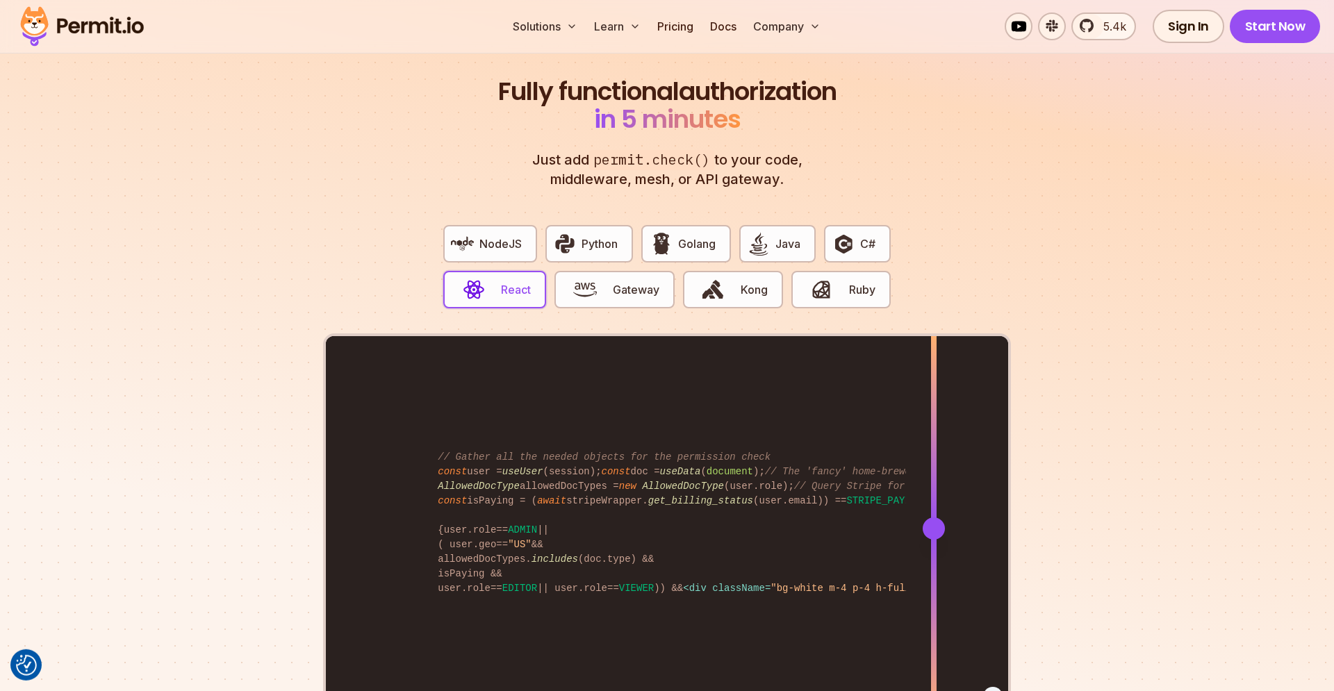
scroll to position [2589, 0]
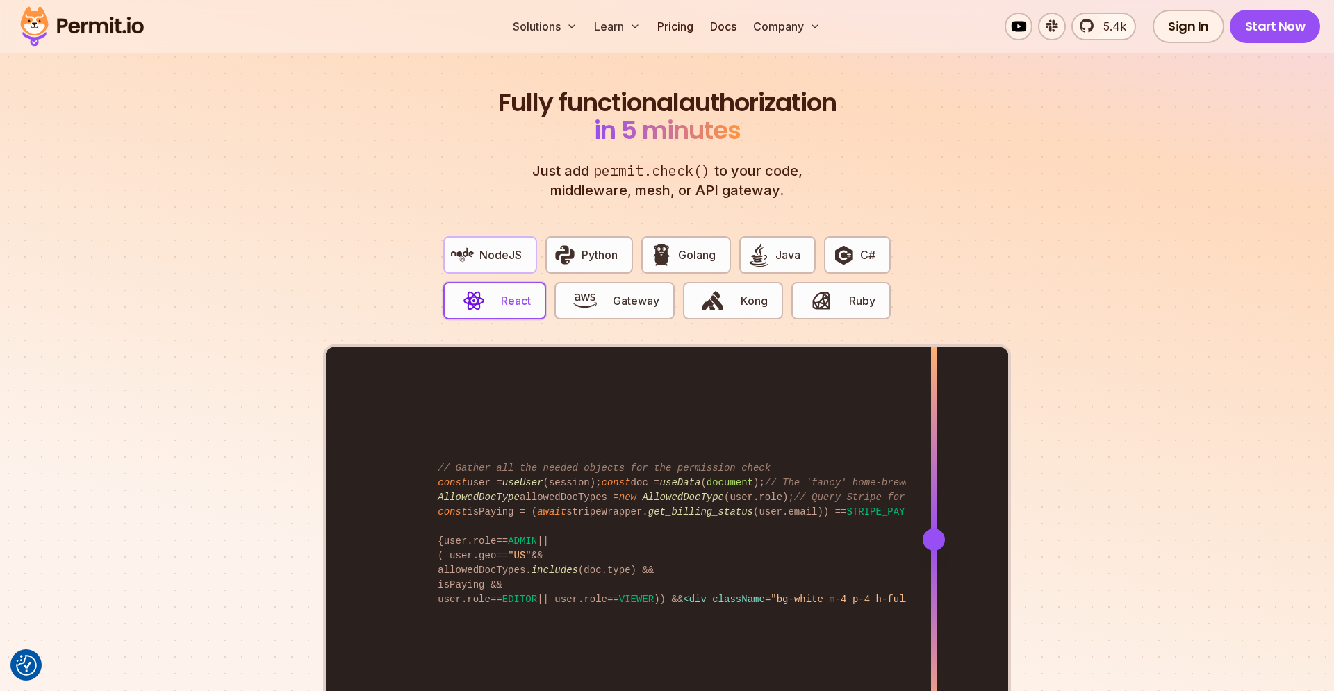
click at [495, 254] on button "NodeJS" at bounding box center [490, 255] width 94 height 38
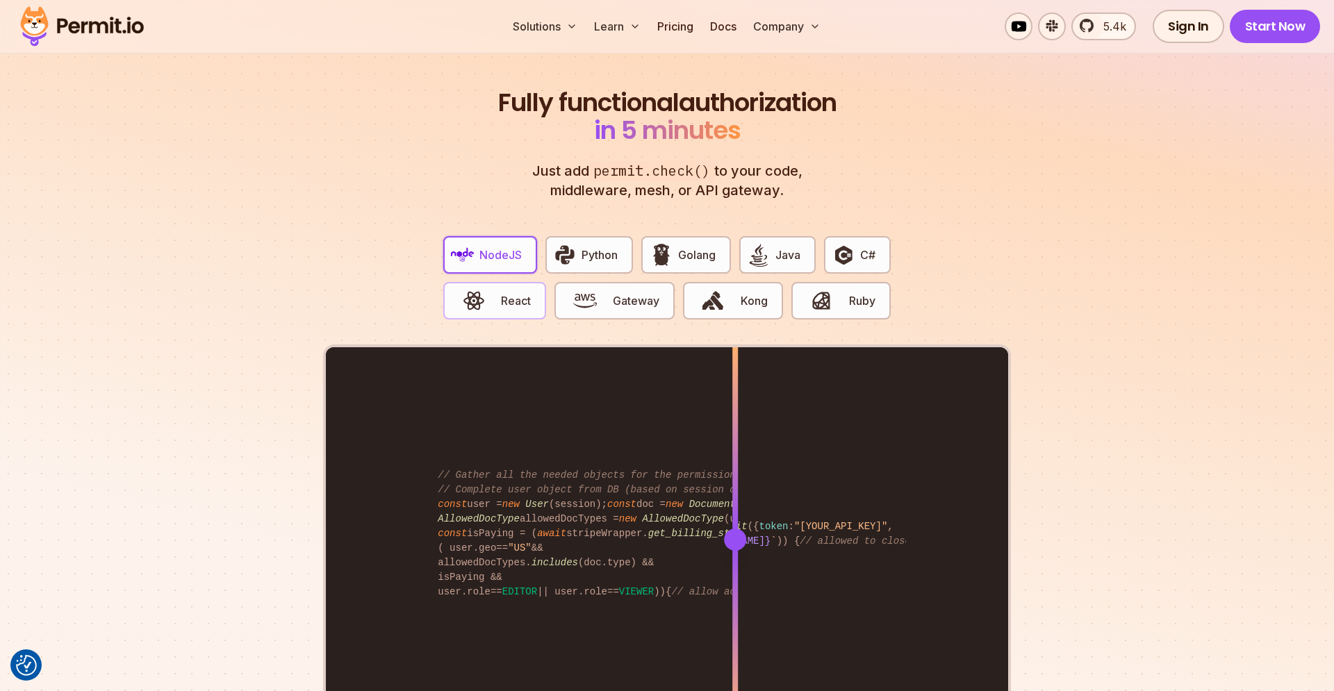
click at [515, 295] on button "React" at bounding box center [494, 301] width 103 height 38
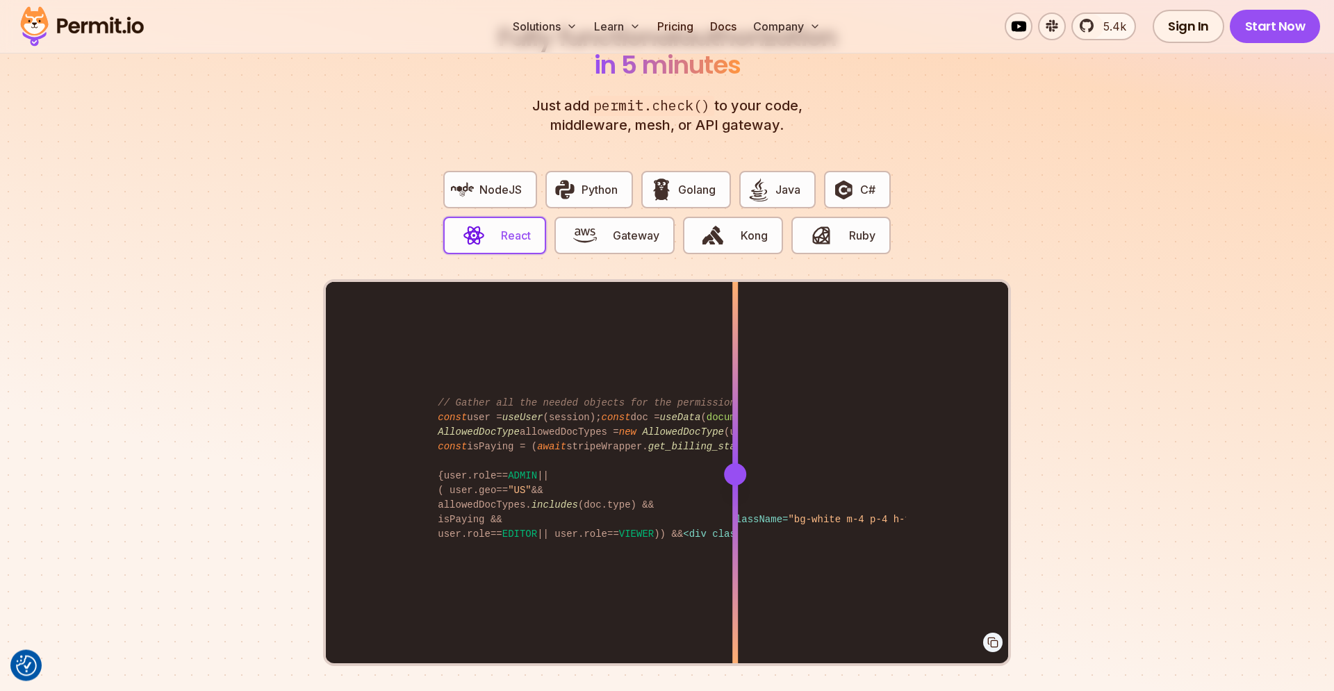
scroll to position [2685, 0]
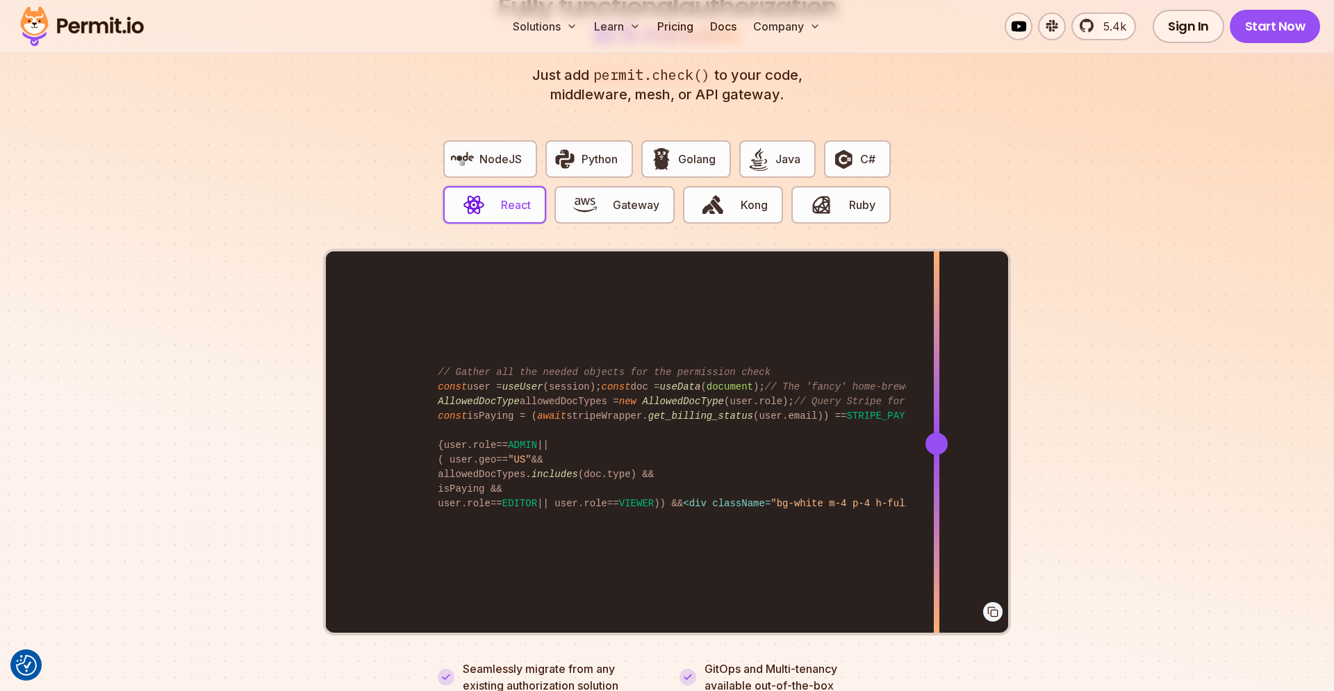
drag, startPoint x: 734, startPoint y: 429, endPoint x: 937, endPoint y: 419, distance: 203.1
click at [937, 433] on div at bounding box center [937, 444] width 22 height 22
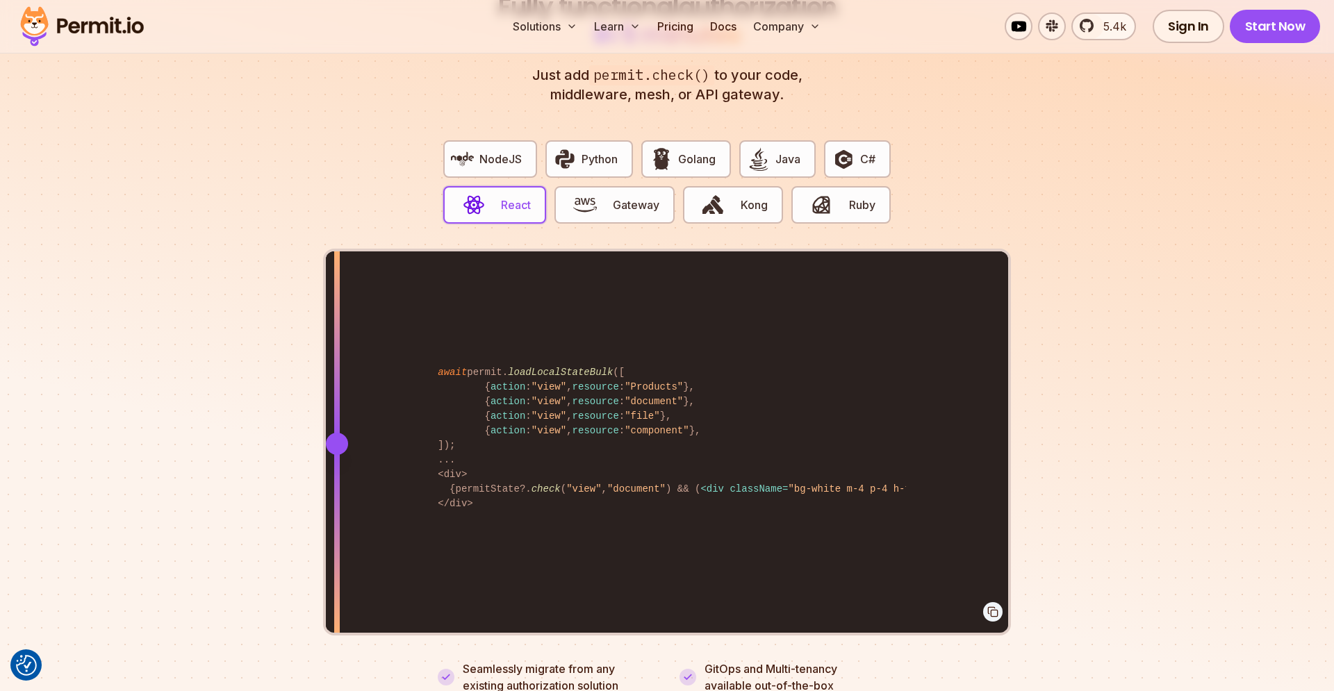
drag, startPoint x: 936, startPoint y: 426, endPoint x: 337, endPoint y: 449, distance: 599.4
click at [337, 449] on div at bounding box center [337, 444] width 6 height 384
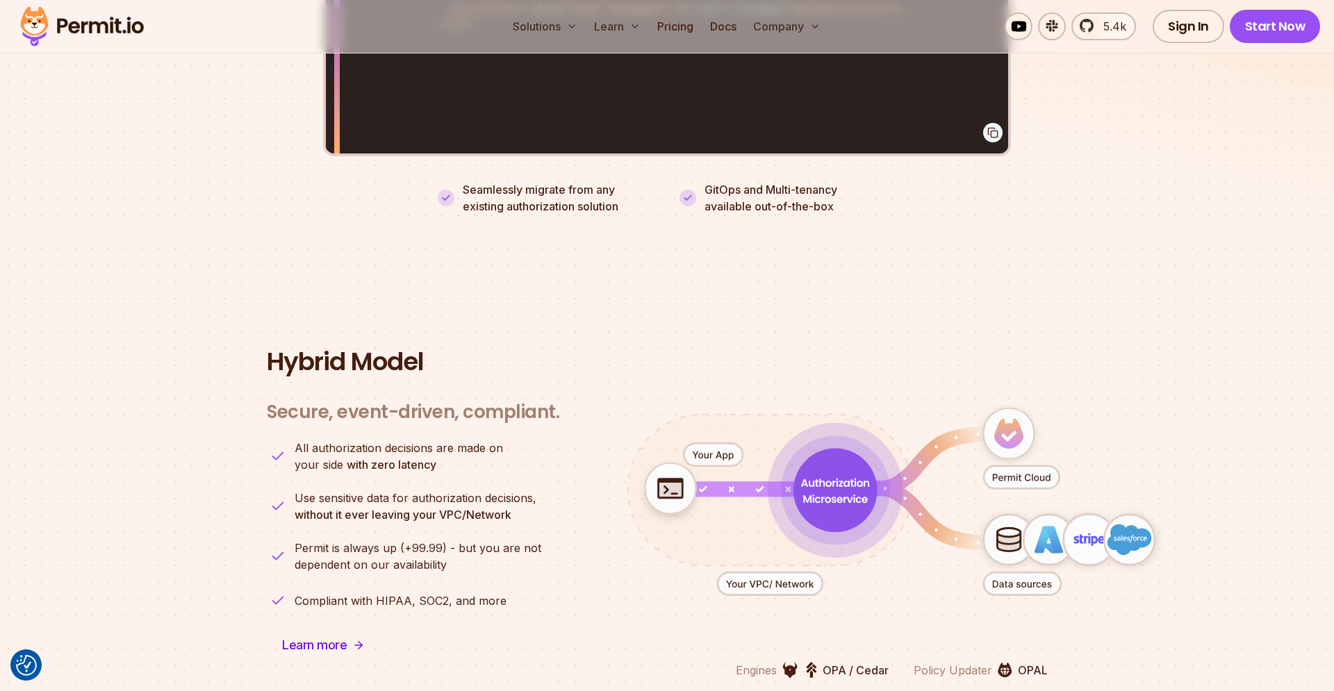
scroll to position [3260, 0]
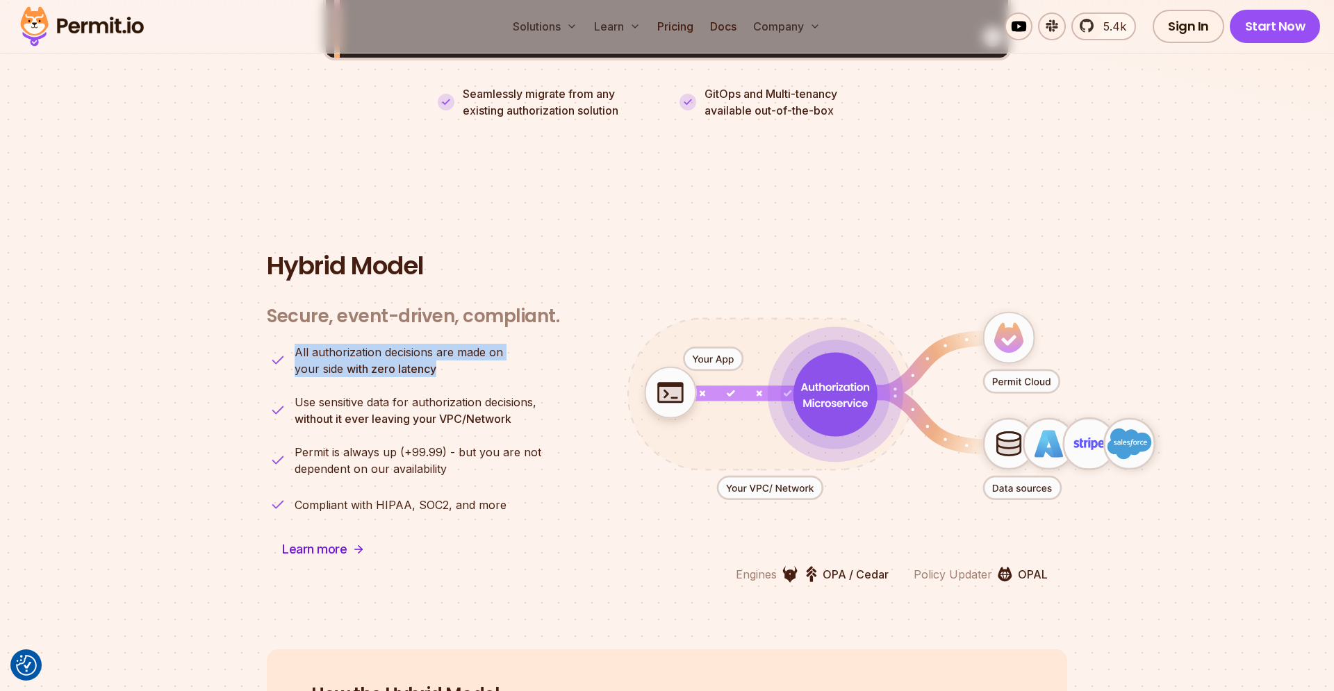
drag, startPoint x: 442, startPoint y: 350, endPoint x: 291, endPoint y: 337, distance: 151.3
click at [291, 344] on li "All authorization decisions are made on your side with zero latency" at bounding box center [413, 360] width 293 height 33
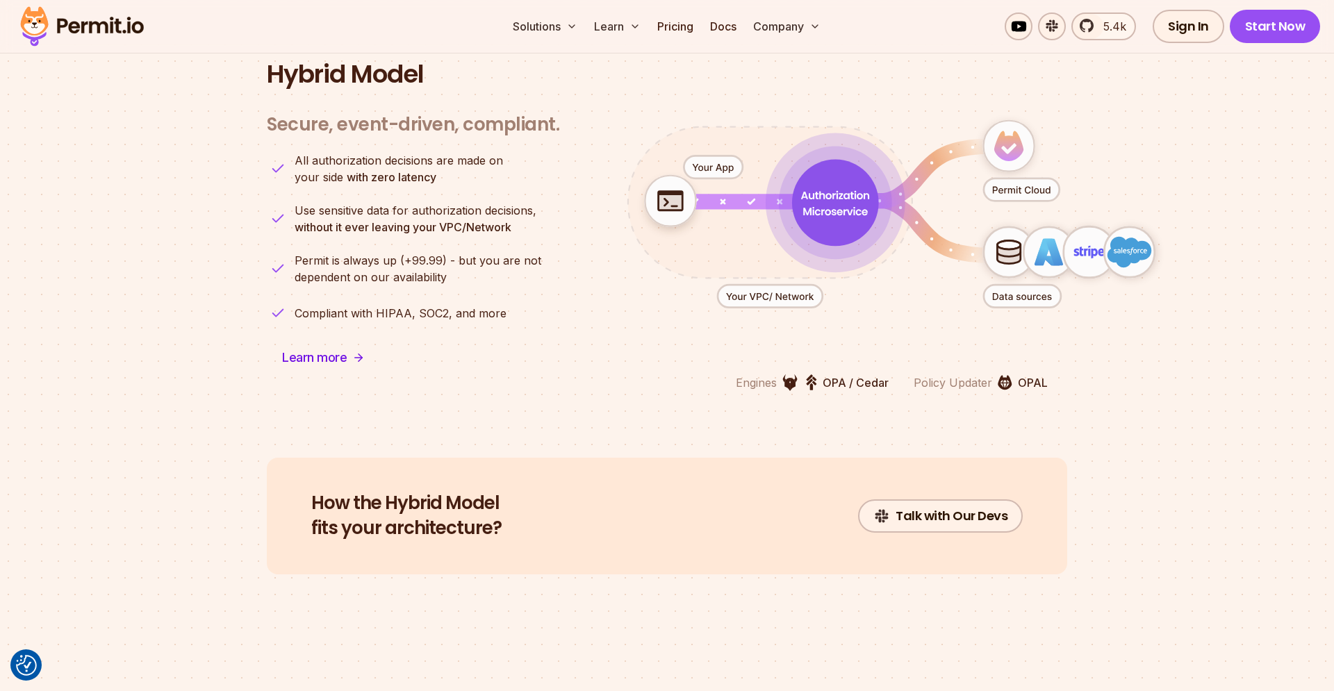
click at [420, 338] on div "Secure, event-driven, compliant. Engines OPA / Cedar Policy Updater OPAL All au…" at bounding box center [413, 244] width 293 height 295
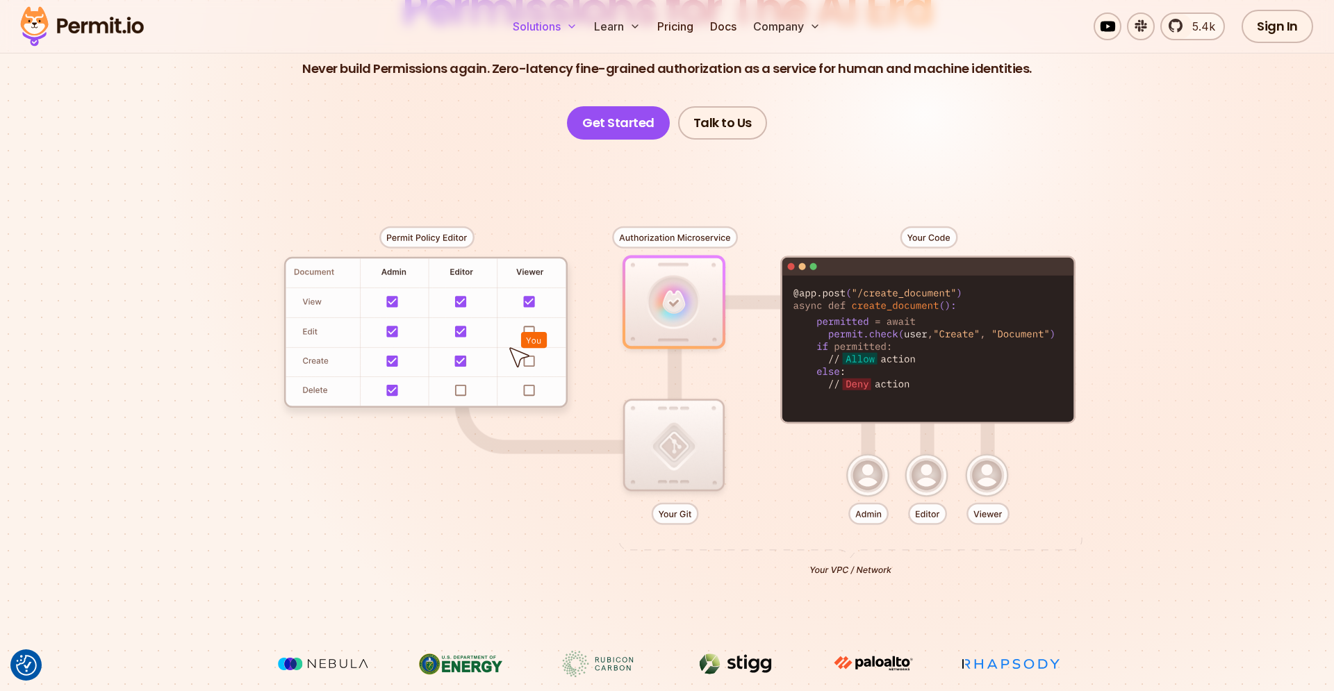
scroll to position [0, 0]
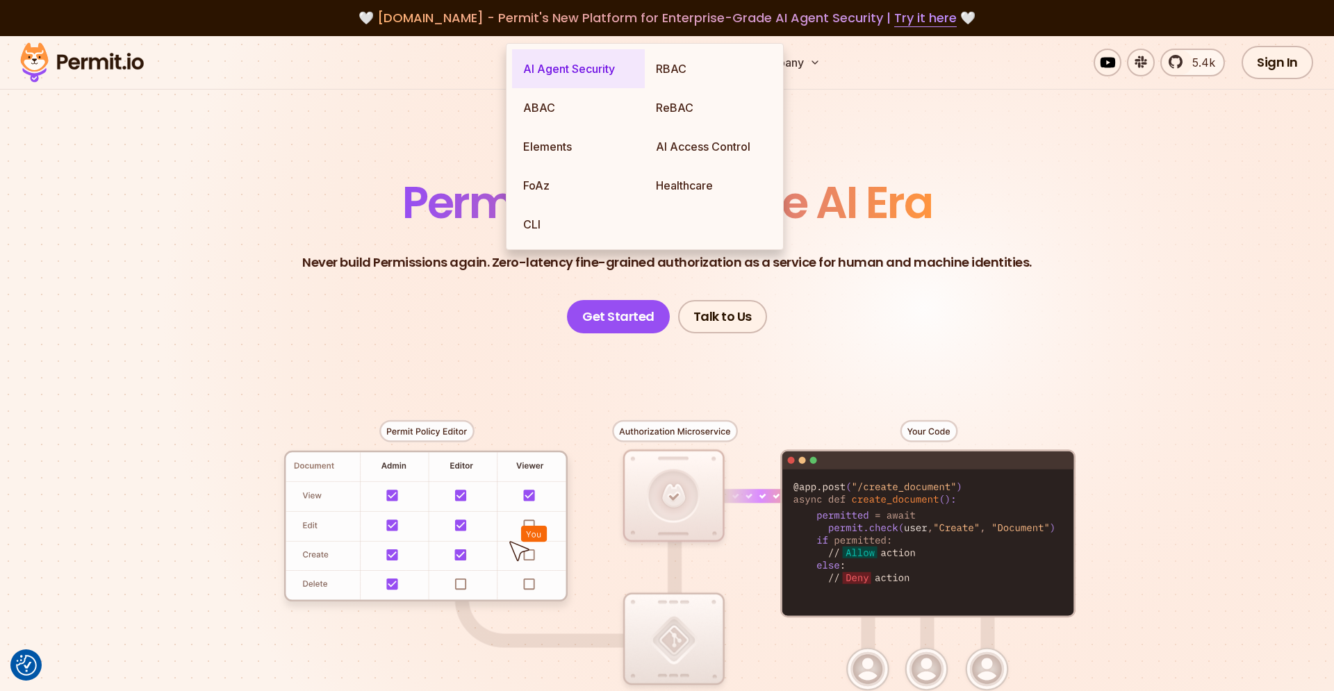
click at [563, 75] on link "AI Agent Security" at bounding box center [578, 68] width 133 height 39
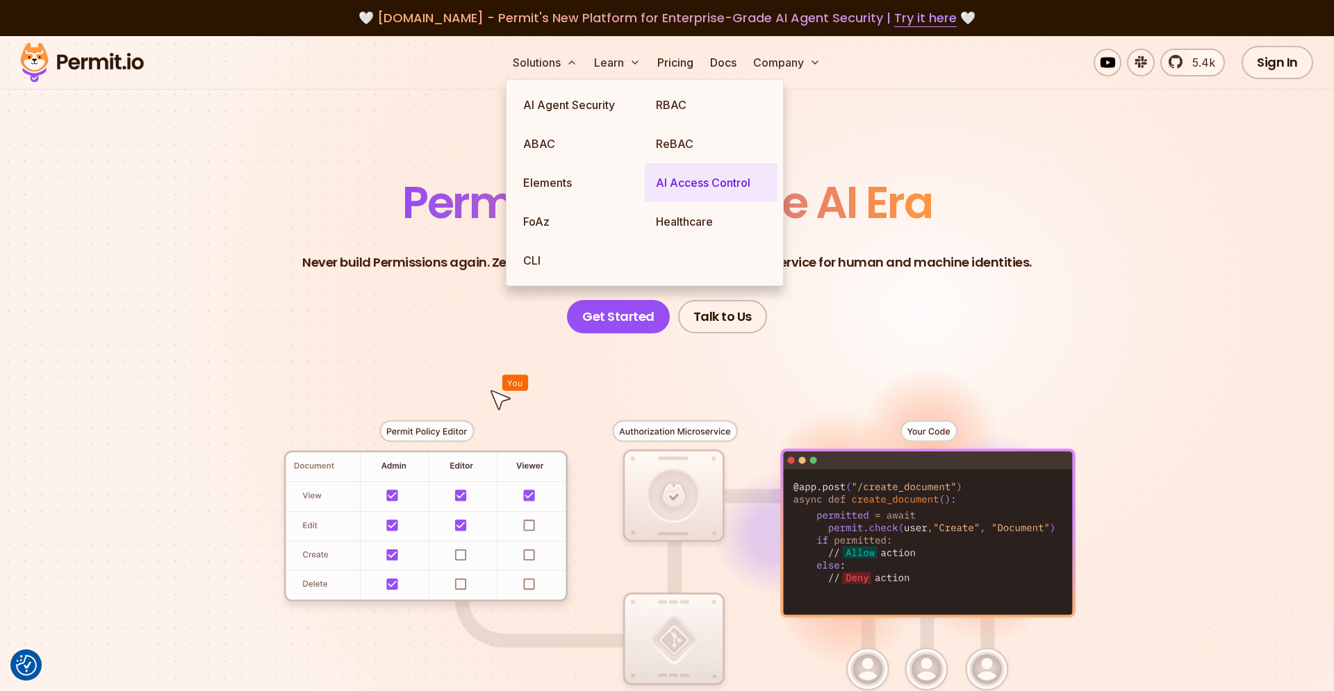
click at [682, 188] on link "AI Access Control" at bounding box center [711, 182] width 133 height 39
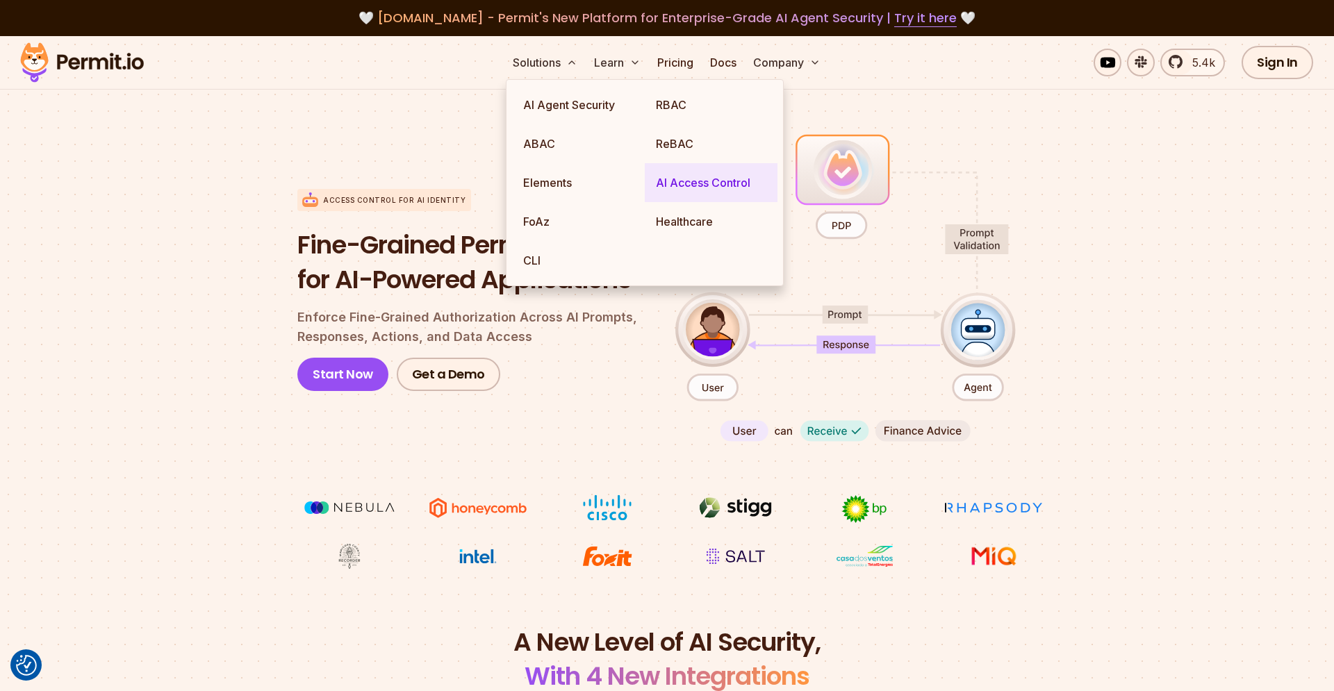
click at [687, 185] on link "AI Access Control" at bounding box center [711, 182] width 133 height 39
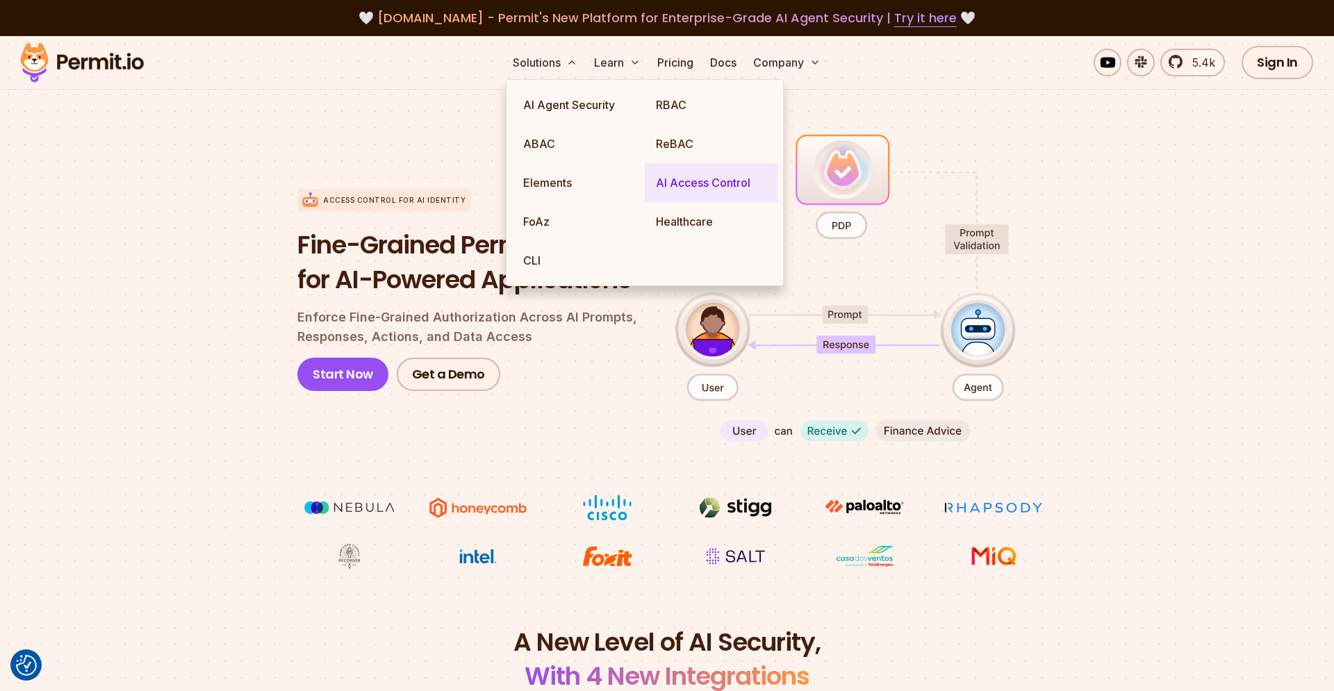
click at [687, 185] on link "AI Access Control" at bounding box center [711, 182] width 133 height 39
